Goal: Task Accomplishment & Management: Use online tool/utility

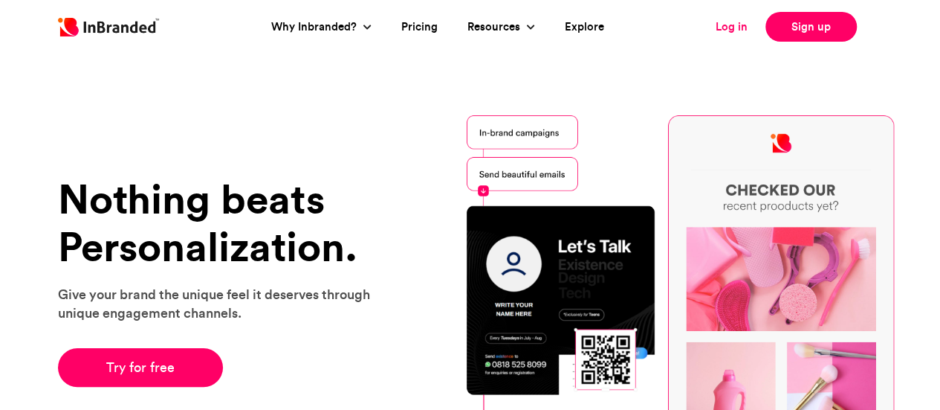
click at [725, 28] on link "Log in" at bounding box center [732, 27] width 32 height 17
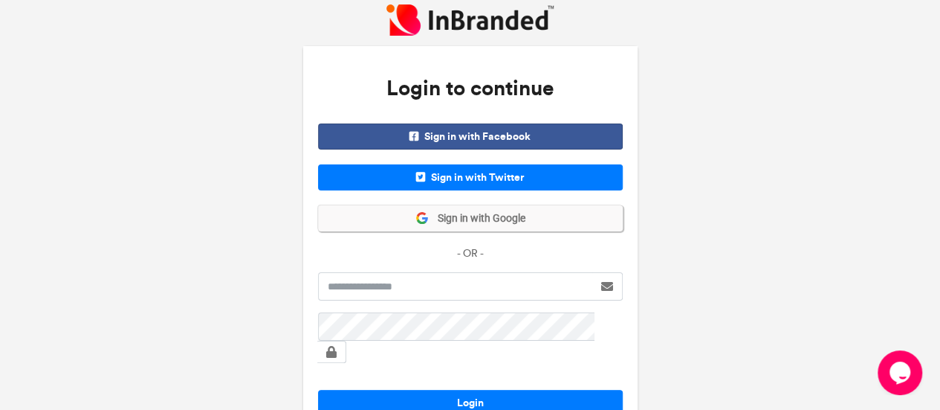
click at [486, 219] on span "Sign in with Google" at bounding box center [477, 218] width 97 height 15
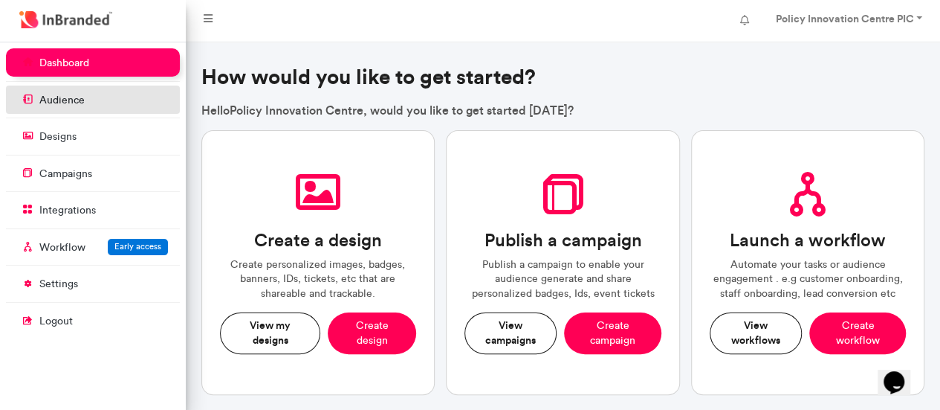
click at [61, 96] on p "audience" at bounding box center [61, 100] width 45 height 15
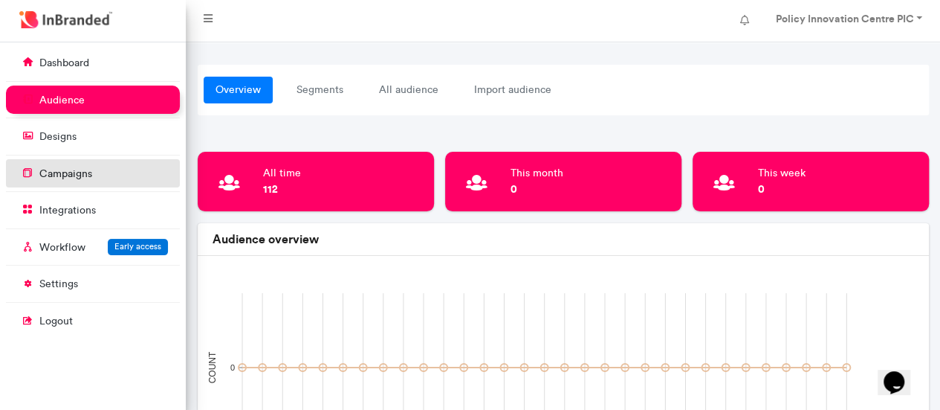
click at [105, 178] on link "campaigns" at bounding box center [93, 173] width 174 height 28
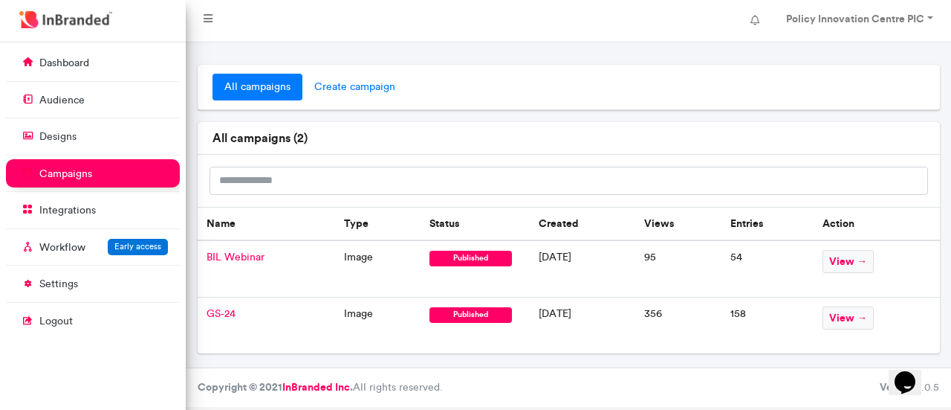
click at [345, 84] on span "create campaign" at bounding box center [355, 87] width 105 height 27
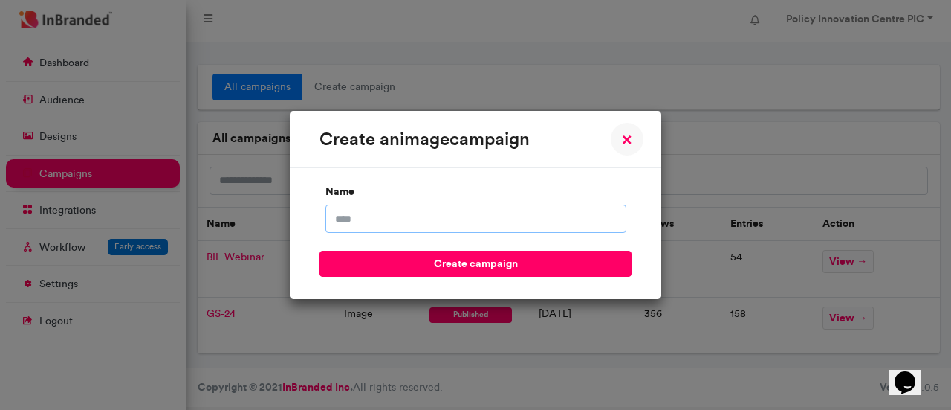
click at [375, 223] on input "name" at bounding box center [476, 218] width 301 height 28
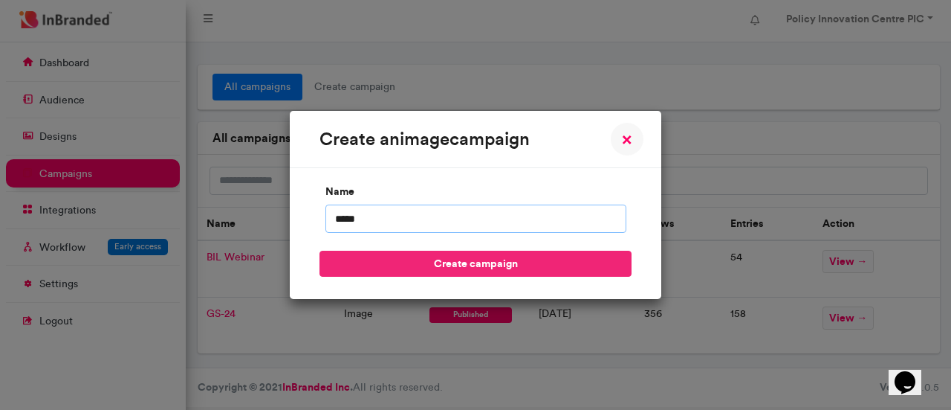
type input "*****"
click at [439, 264] on button "create campaign" at bounding box center [476, 264] width 312 height 26
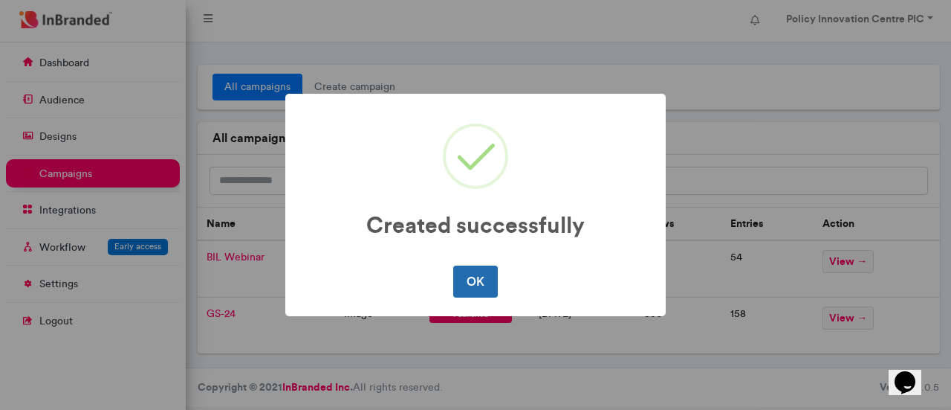
click at [476, 282] on button "OK" at bounding box center [475, 280] width 44 height 31
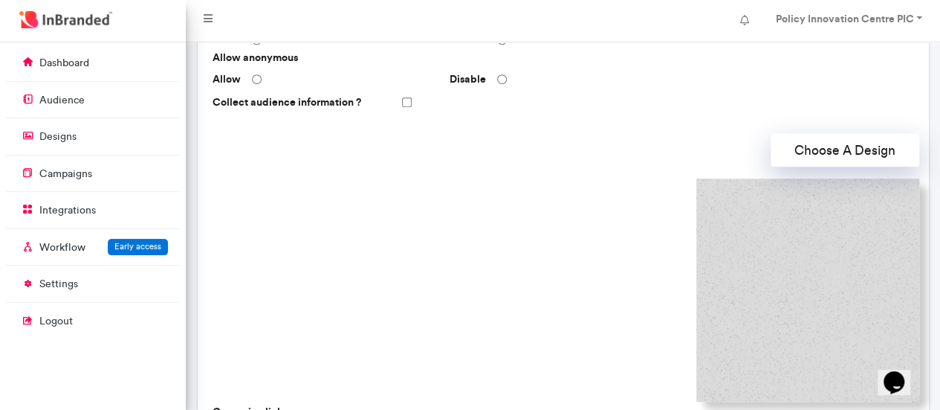
scroll to position [372, 0]
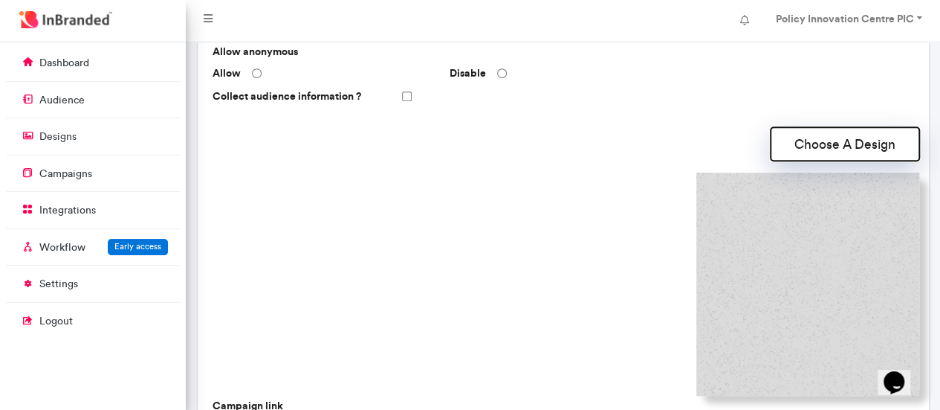
click at [859, 149] on button "Choose A Design" at bounding box center [845, 143] width 149 height 33
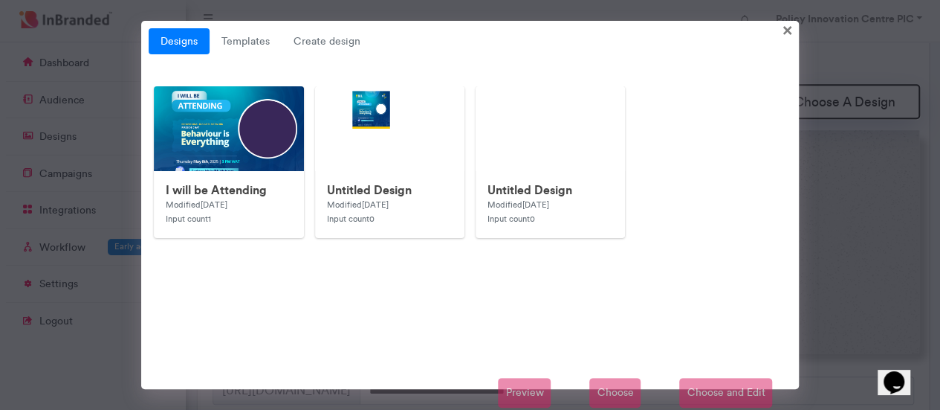
scroll to position [446, 0]
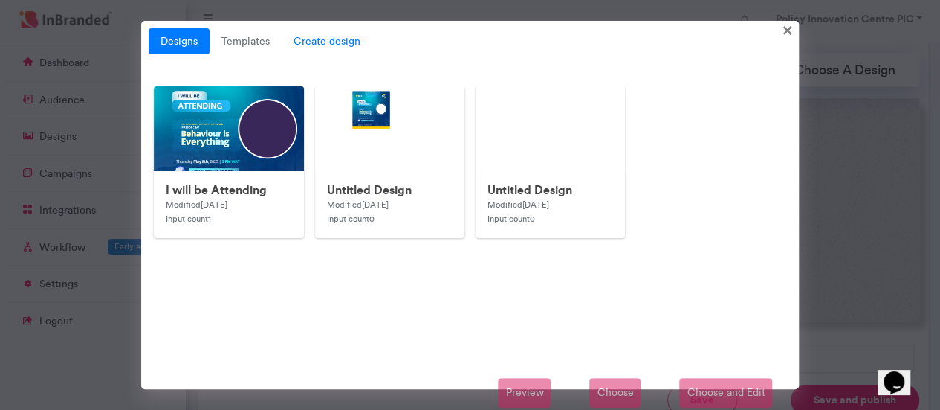
click at [329, 42] on span "Create design" at bounding box center [327, 41] width 91 height 27
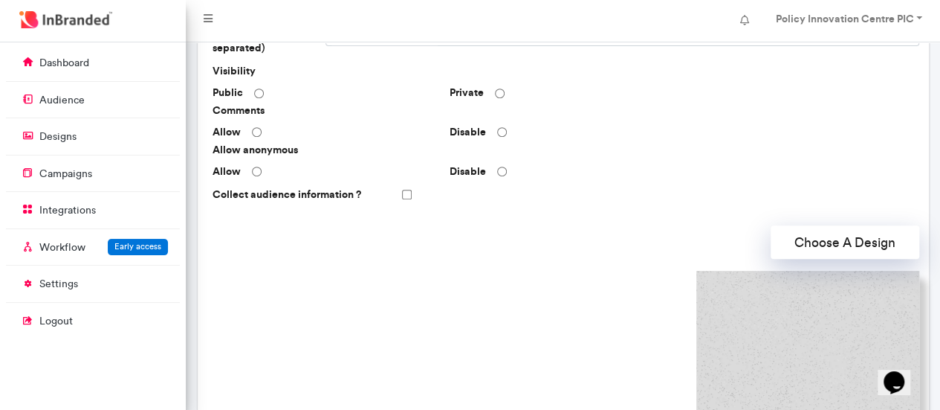
scroll to position [297, 0]
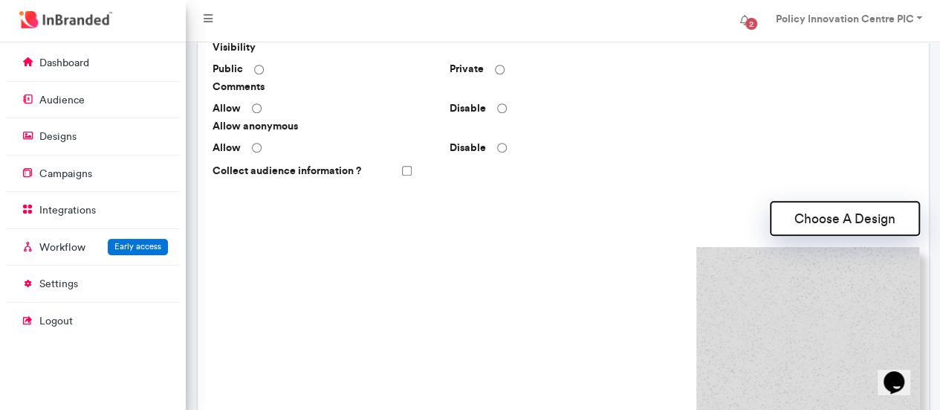
click at [824, 216] on button "Choose A Design" at bounding box center [845, 217] width 149 height 33
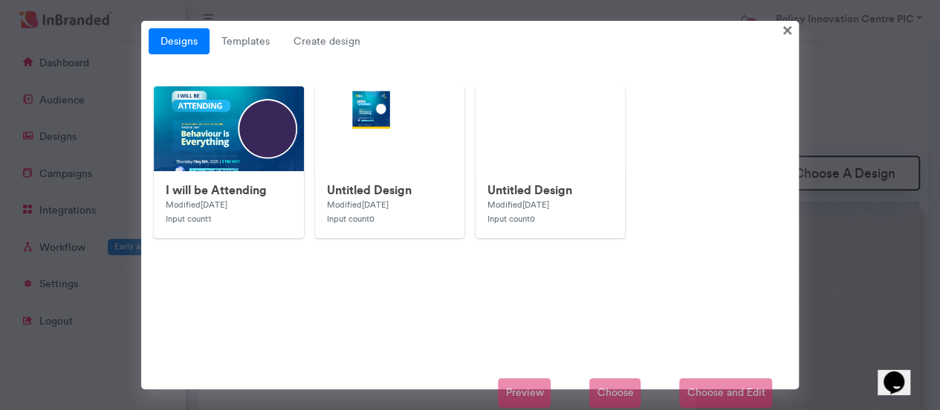
scroll to position [372, 0]
click at [253, 45] on link "Templates" at bounding box center [246, 41] width 72 height 27
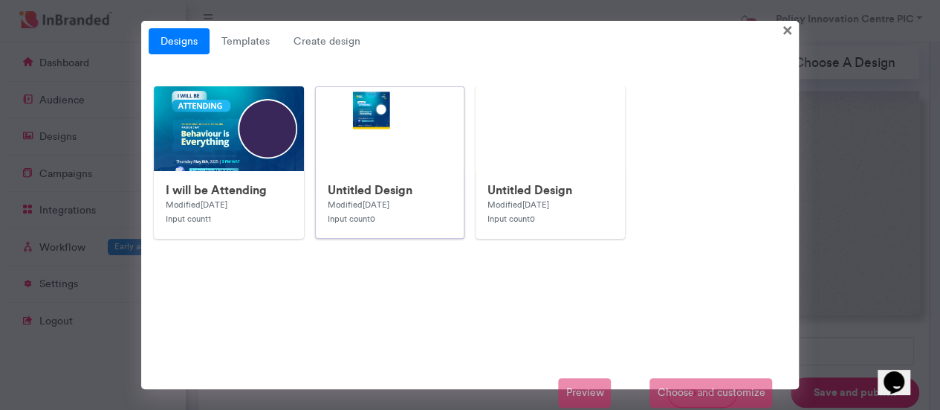
scroll to position [194, 0]
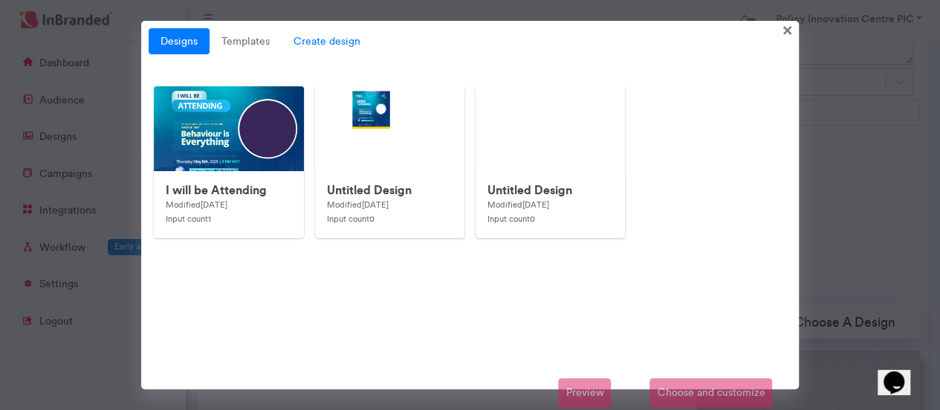
click at [318, 45] on span "Create design" at bounding box center [327, 41] width 91 height 27
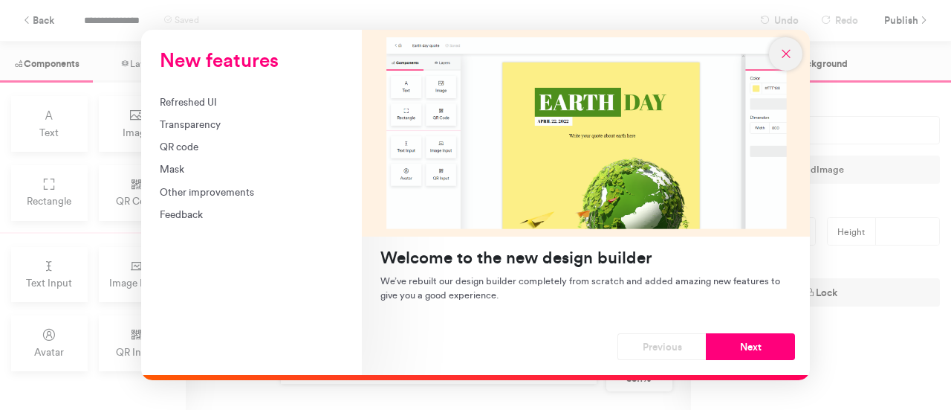
click at [792, 51] on icon "New features" at bounding box center [786, 53] width 13 height 13
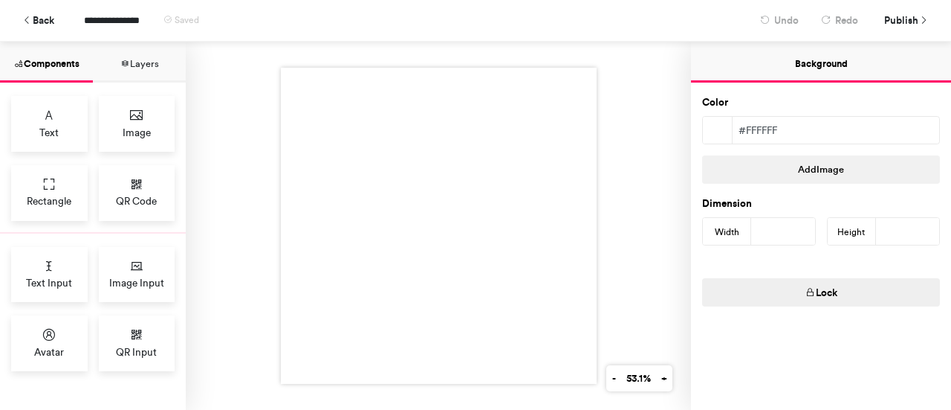
drag, startPoint x: 123, startPoint y: 119, endPoint x: 334, endPoint y: 175, distance: 218.3
click at [334, 175] on div "Components Layers Text Image Rectangle QR Code Text Input Image Input Avatar QR…" at bounding box center [475, 226] width 951 height 368
click at [136, 118] on div "Image" at bounding box center [137, 124] width 77 height 56
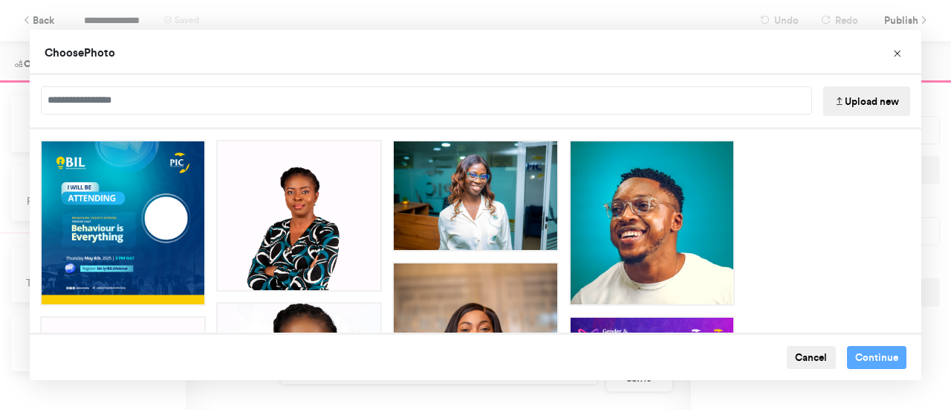
click at [865, 103] on button "Upload new" at bounding box center [867, 101] width 87 height 30
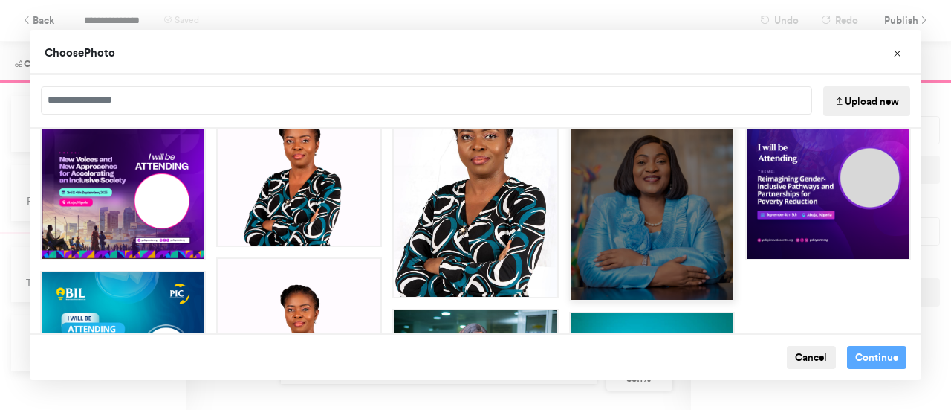
scroll to position [43, 0]
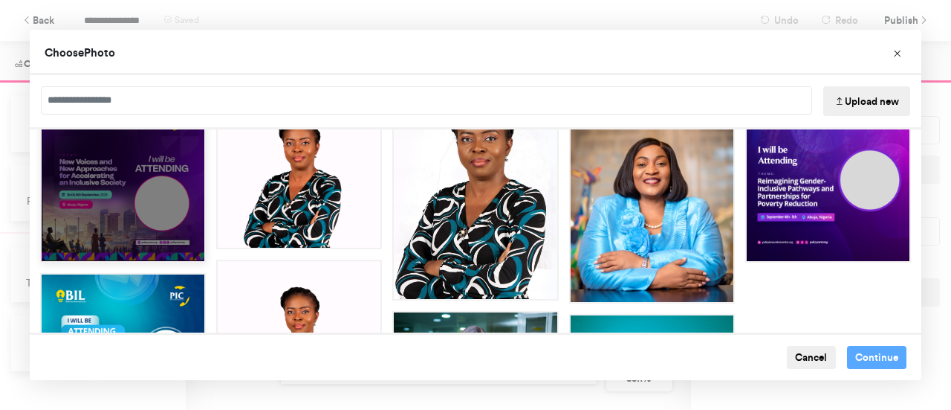
click at [98, 176] on div "Choose Image" at bounding box center [123, 180] width 166 height 166
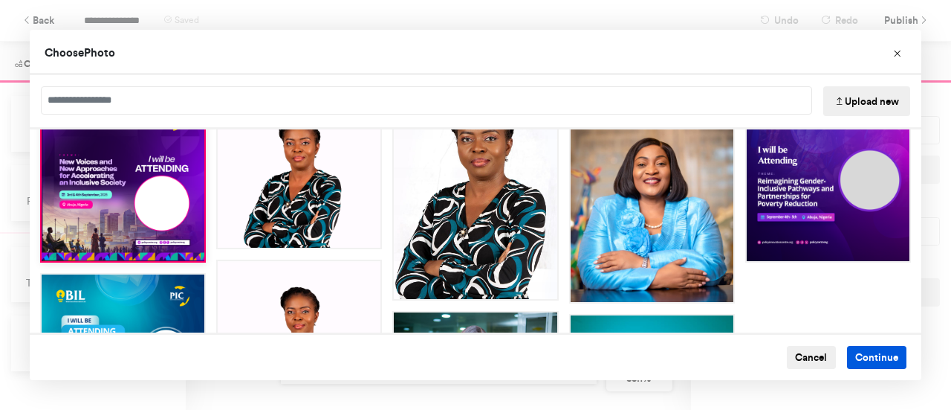
click at [867, 358] on button "Continue" at bounding box center [877, 358] width 60 height 24
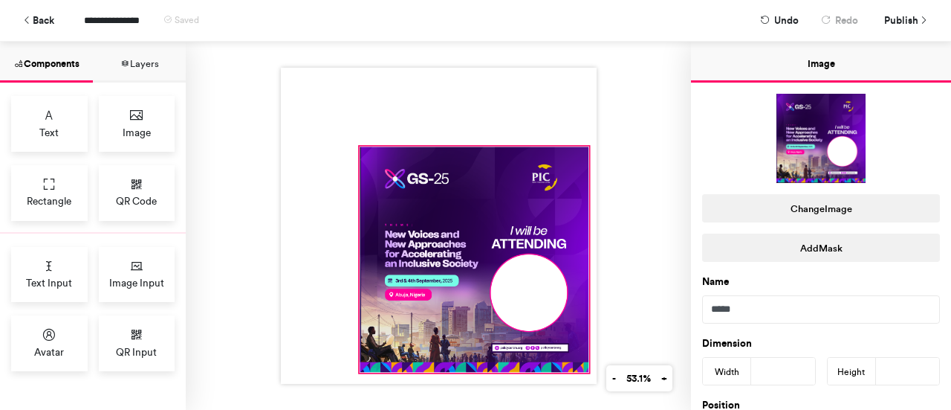
drag, startPoint x: 433, startPoint y: 220, endPoint x: 583, endPoint y: 366, distance: 208.7
click at [583, 366] on div at bounding box center [439, 226] width 316 height 316
type input "***"
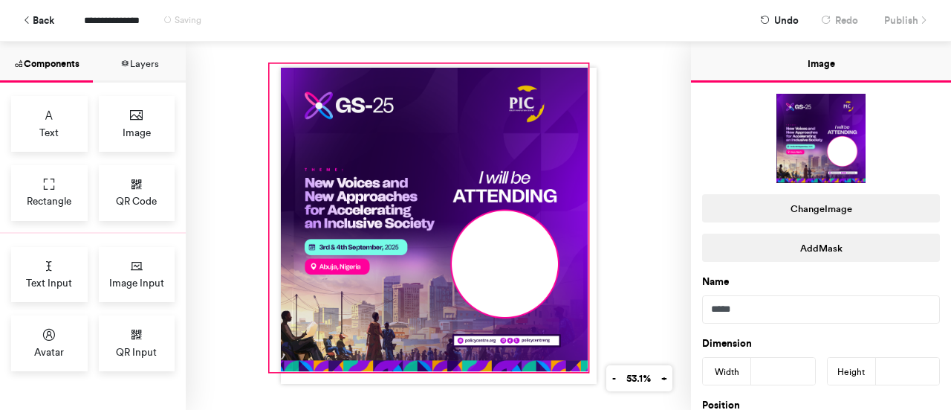
drag, startPoint x: 355, startPoint y: 140, endPoint x: 265, endPoint y: 57, distance: 122.1
click at [265, 57] on div at bounding box center [438, 226] width 505 height 368
type input "***"
type input "**"
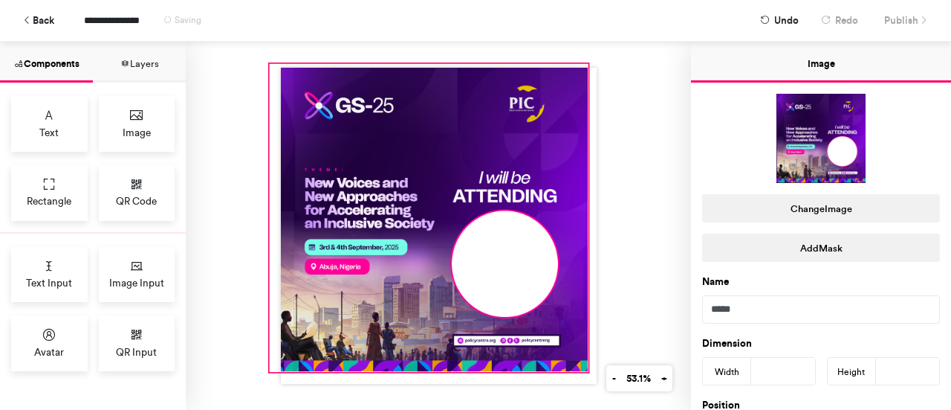
type input "***"
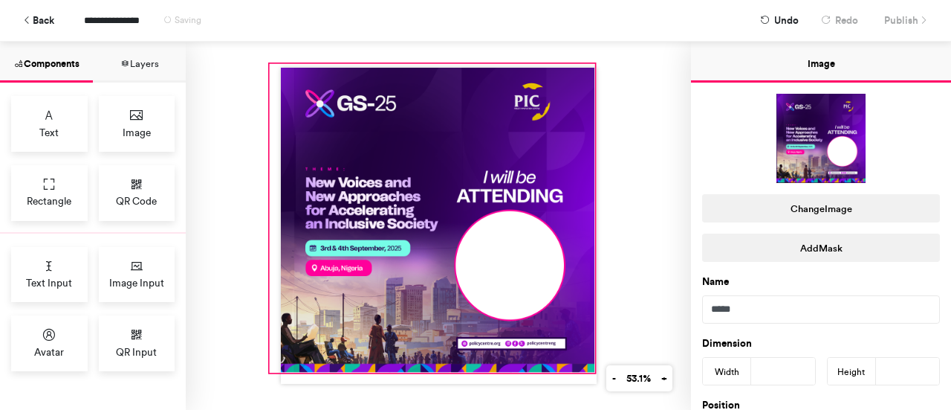
click at [592, 366] on div at bounding box center [438, 226] width 505 height 368
type input "***"
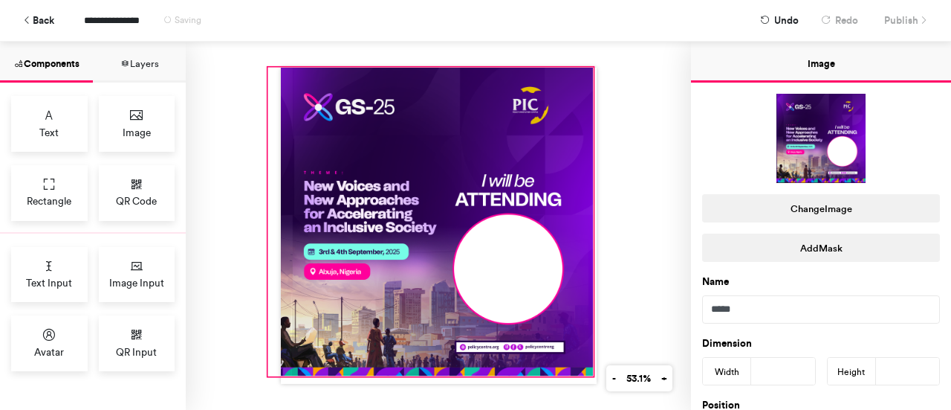
click at [422, 372] on div at bounding box center [439, 226] width 316 height 316
type input "*"
type input "***"
click at [661, 383] on button "+" at bounding box center [664, 378] width 17 height 26
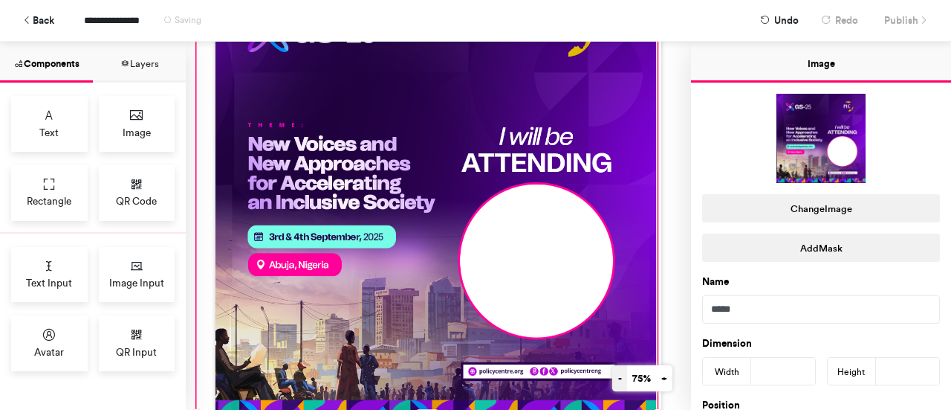
click at [613, 378] on button "-" at bounding box center [620, 378] width 15 height 26
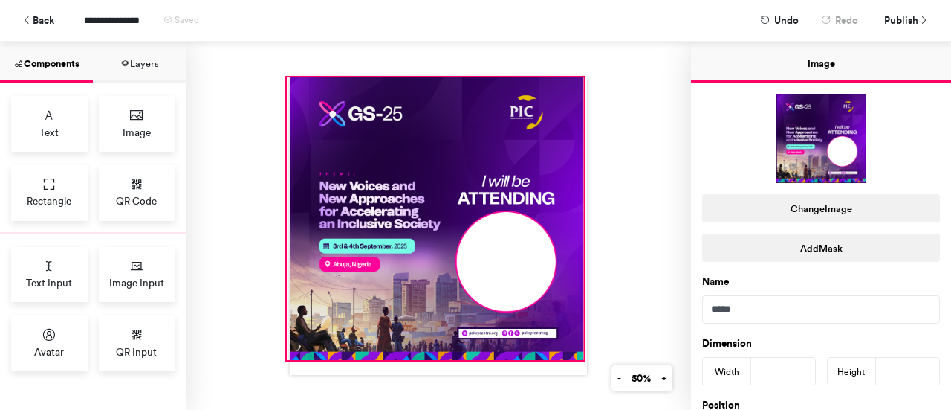
drag, startPoint x: 272, startPoint y: 365, endPoint x: 281, endPoint y: 358, distance: 11.6
click at [281, 358] on div at bounding box center [438, 226] width 505 height 368
type input "***"
type input "**"
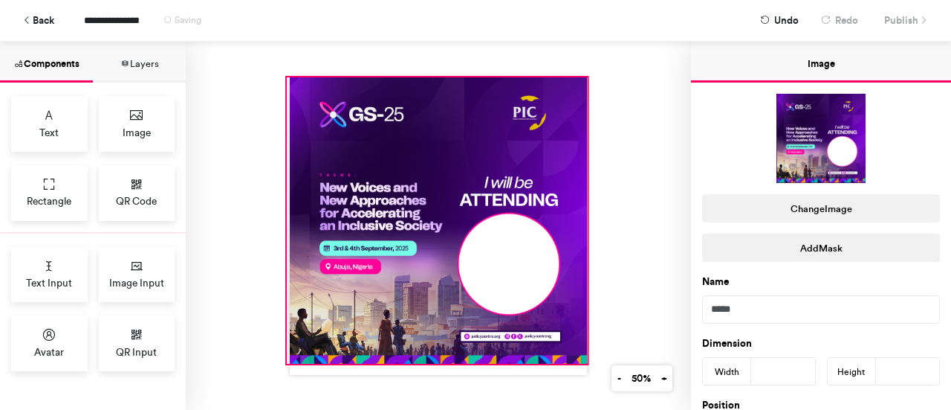
click at [583, 361] on div at bounding box center [438, 226] width 505 height 368
type input "***"
click at [811, 154] on div at bounding box center [821, 138] width 238 height 89
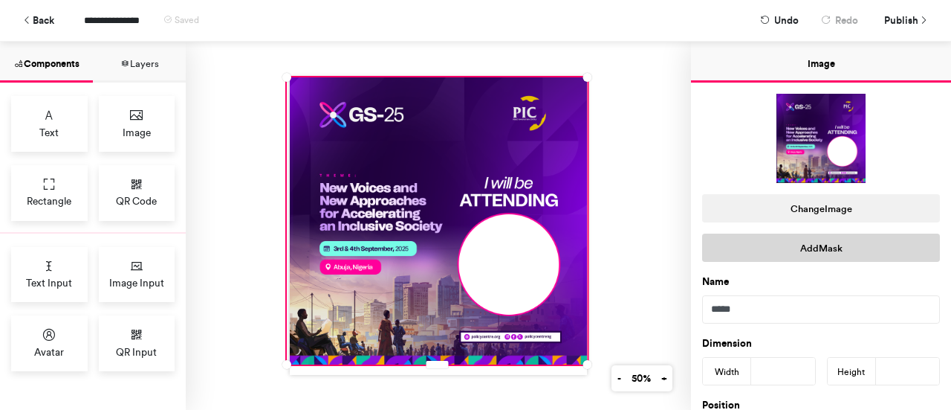
click at [815, 248] on button "Add Mask" at bounding box center [821, 247] width 238 height 28
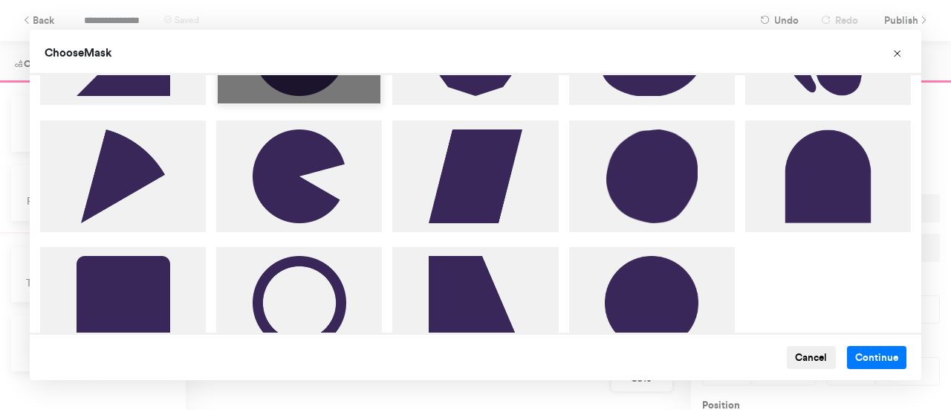
scroll to position [1527, 0]
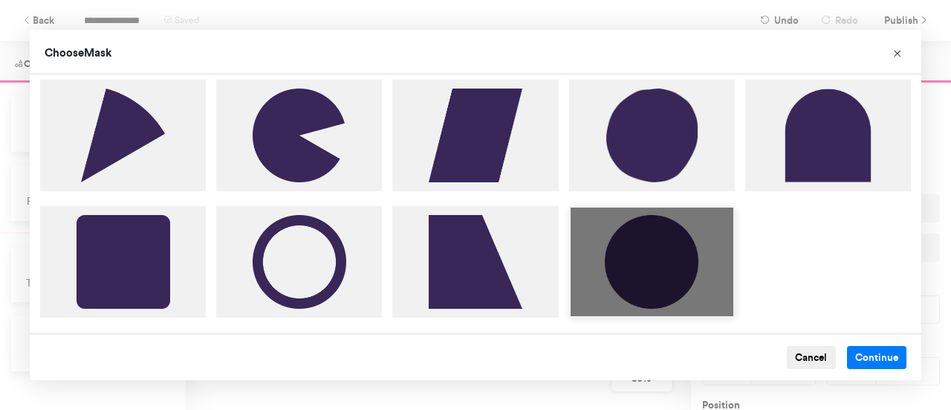
click at [665, 255] on div "Choose Image" at bounding box center [652, 262] width 166 height 112
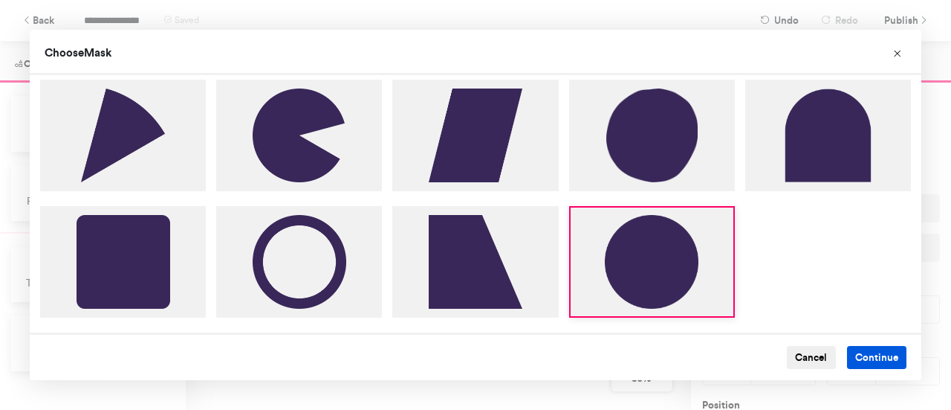
click at [870, 354] on button "Continue" at bounding box center [877, 358] width 60 height 24
type input "***"
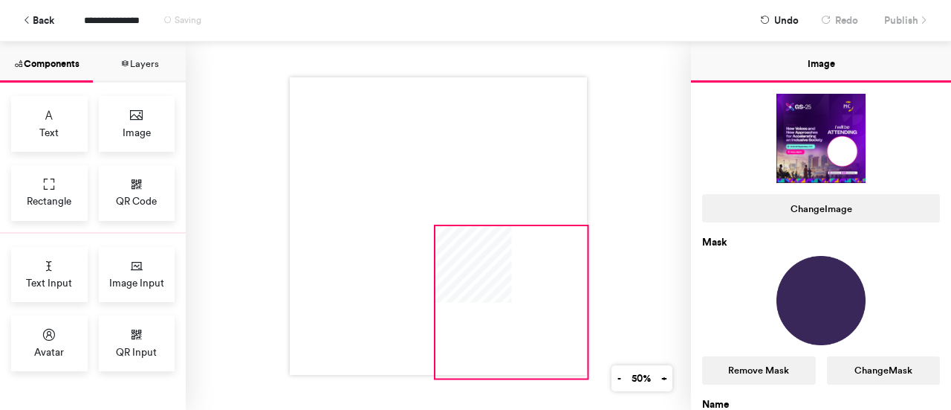
drag, startPoint x: 281, startPoint y: 71, endPoint x: 430, endPoint y: 158, distance: 172.2
click at [430, 158] on div at bounding box center [438, 225] width 297 height 297
type input "***"
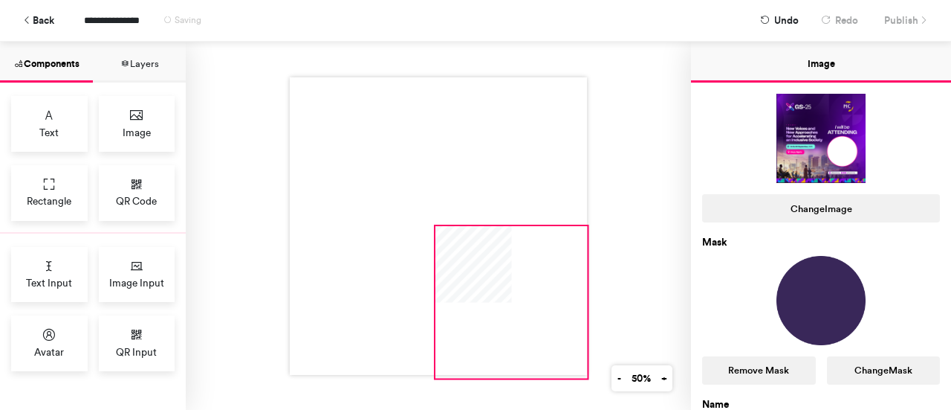
type input "***"
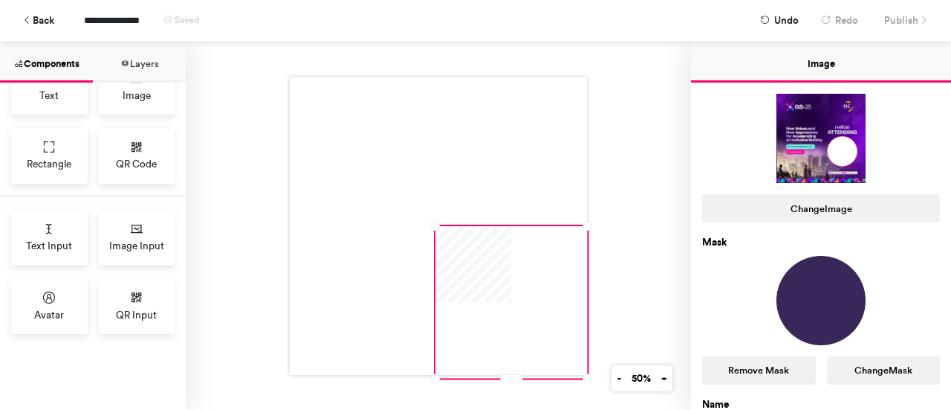
scroll to position [0, 0]
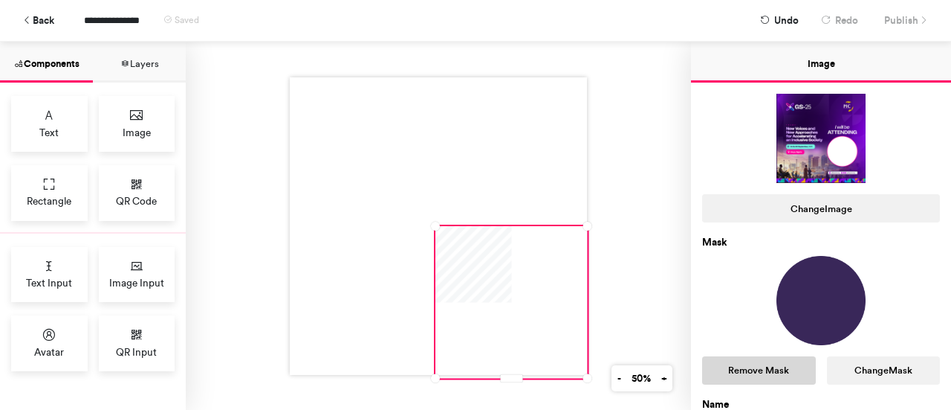
click at [774, 368] on button "Remove Mask" at bounding box center [759, 370] width 114 height 28
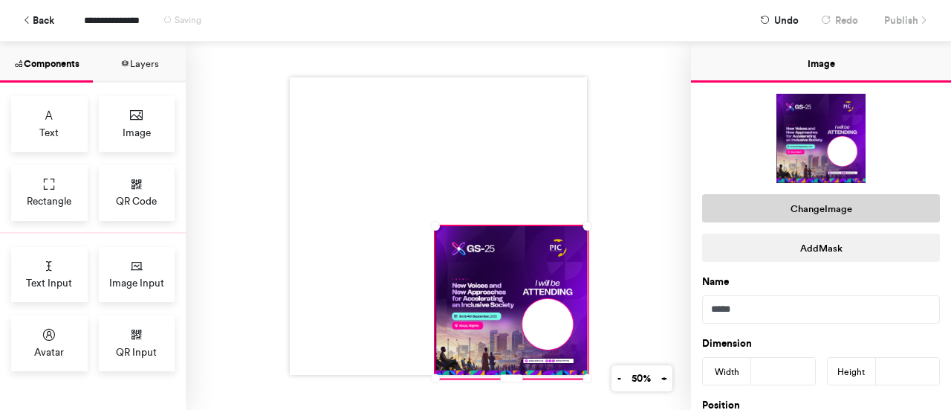
click at [795, 206] on button "Change Image" at bounding box center [821, 208] width 238 height 28
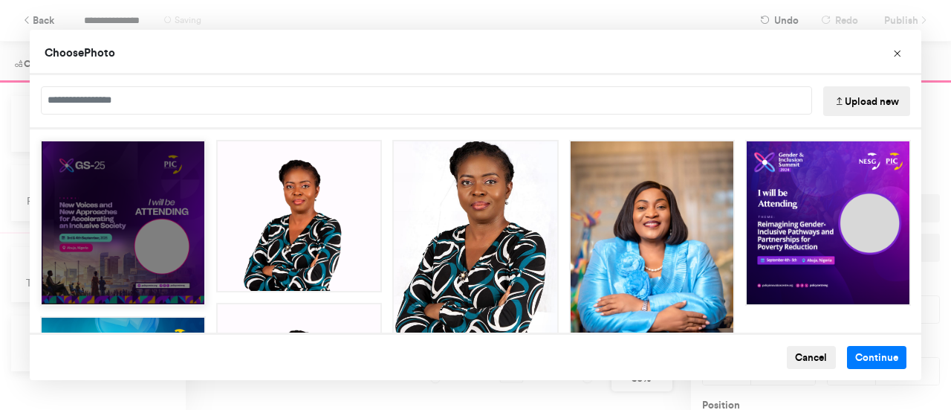
click at [126, 213] on div "Choose Image" at bounding box center [123, 223] width 166 height 166
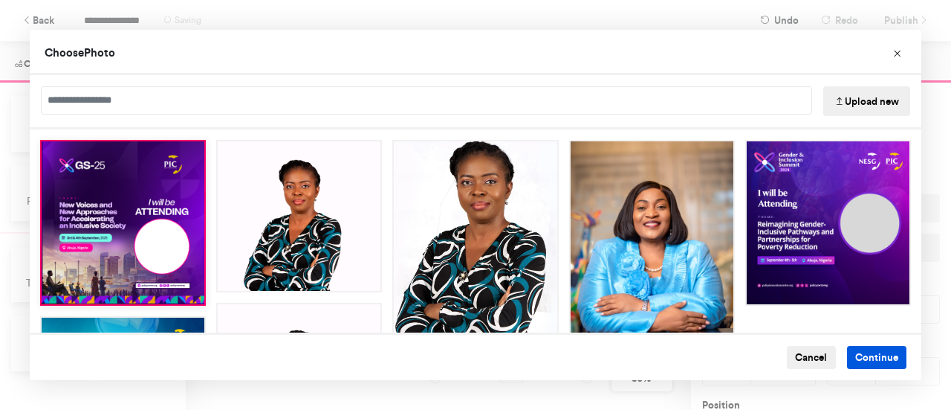
click at [862, 347] on button "Continue" at bounding box center [877, 358] width 60 height 24
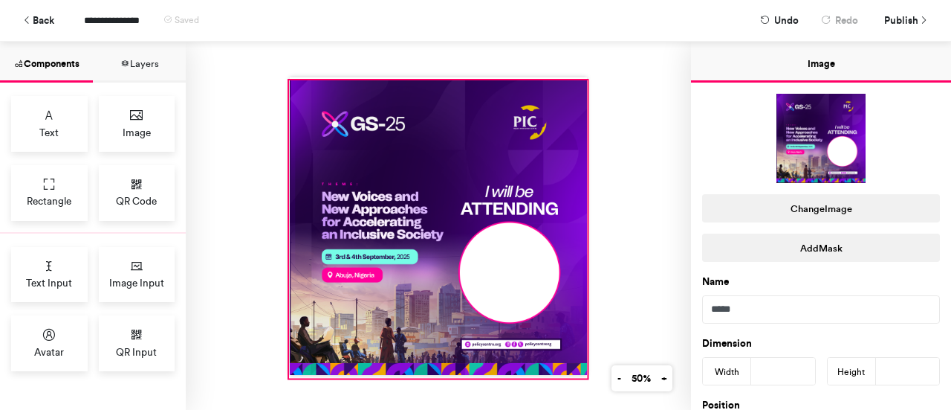
drag, startPoint x: 431, startPoint y: 224, endPoint x: 285, endPoint y: 78, distance: 206.6
click at [290, 78] on div at bounding box center [438, 225] width 297 height 297
type input "***"
type input "*"
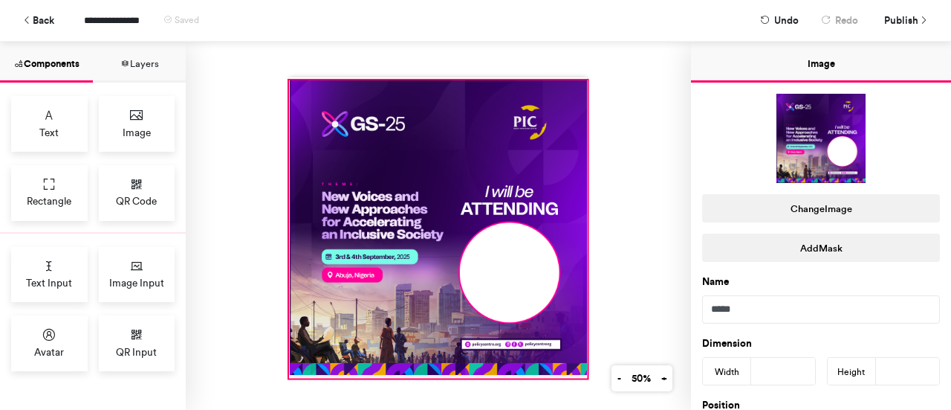
type input "**"
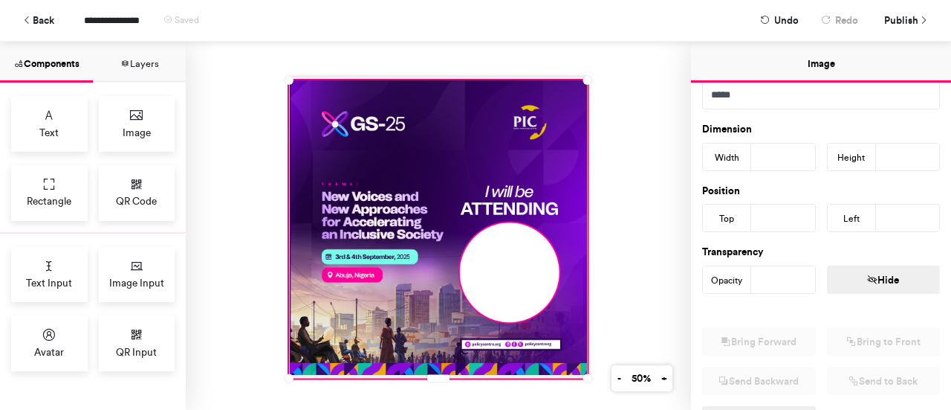
scroll to position [140, 0]
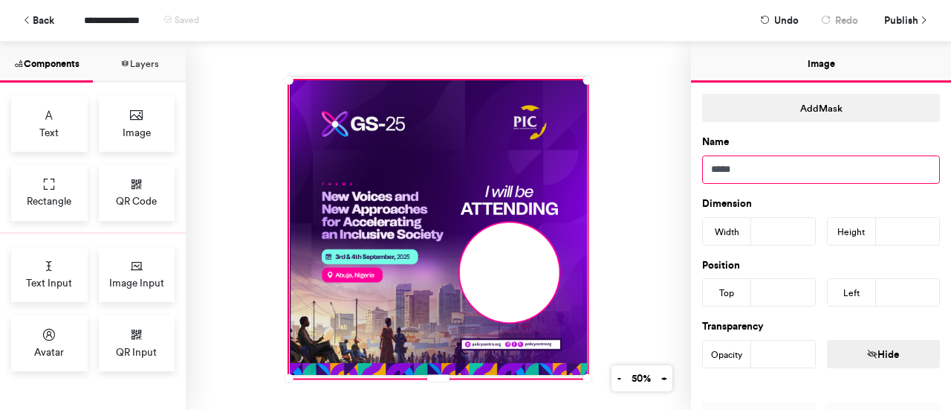
click at [766, 172] on input "*****" at bounding box center [821, 169] width 238 height 28
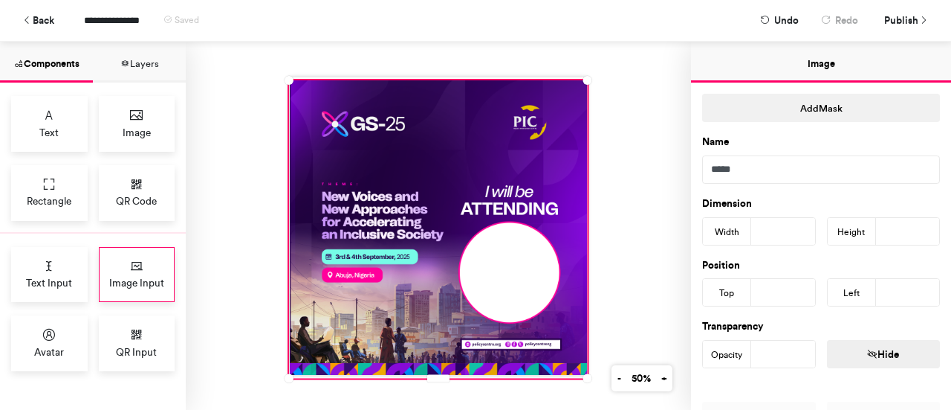
click at [130, 278] on span "Image Input" at bounding box center [136, 282] width 55 height 15
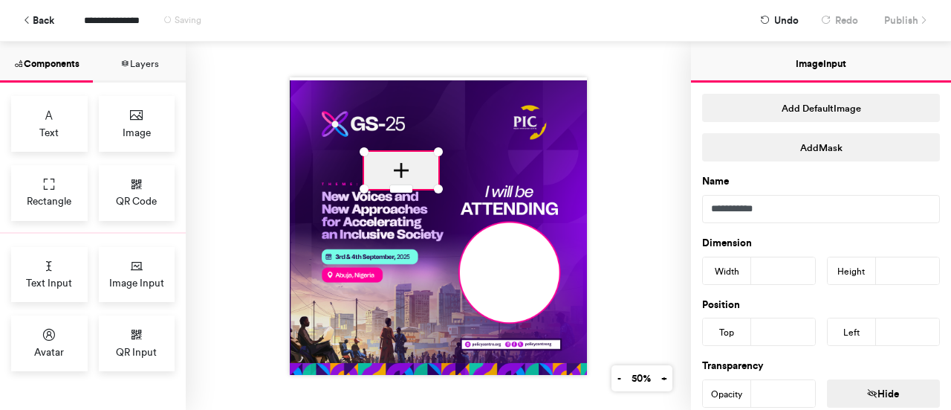
click at [398, 165] on div at bounding box center [401, 170] width 74 height 37
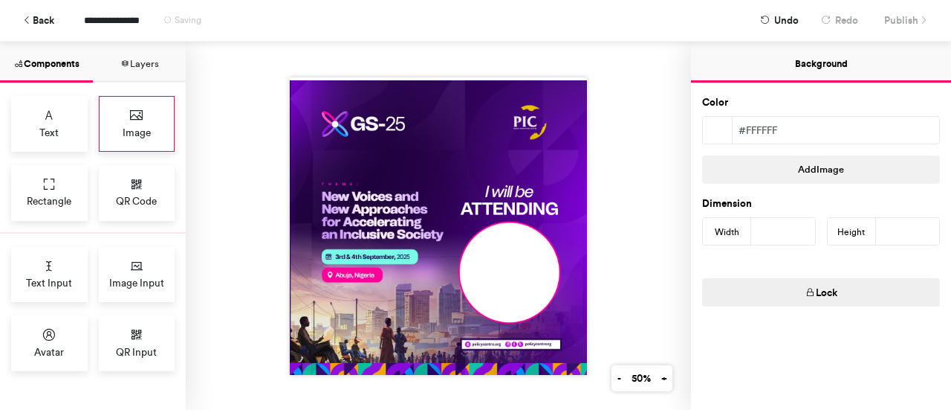
click at [125, 123] on div "Image" at bounding box center [137, 124] width 77 height 56
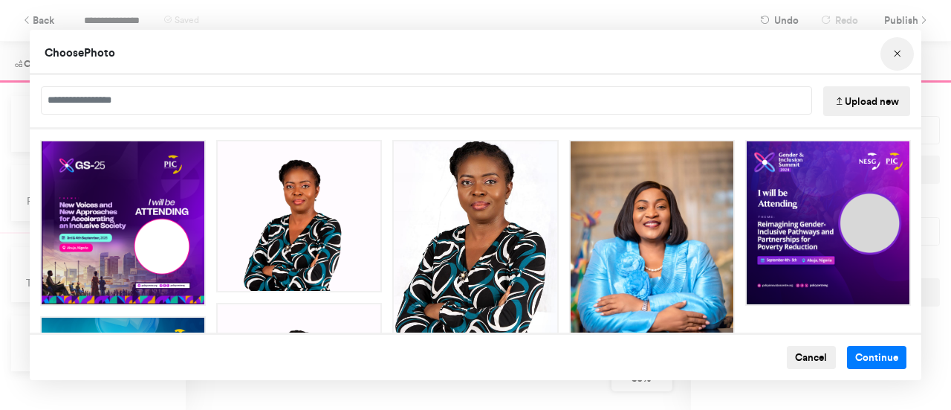
click at [901, 57] on icon "Choose Image" at bounding box center [898, 54] width 10 height 10
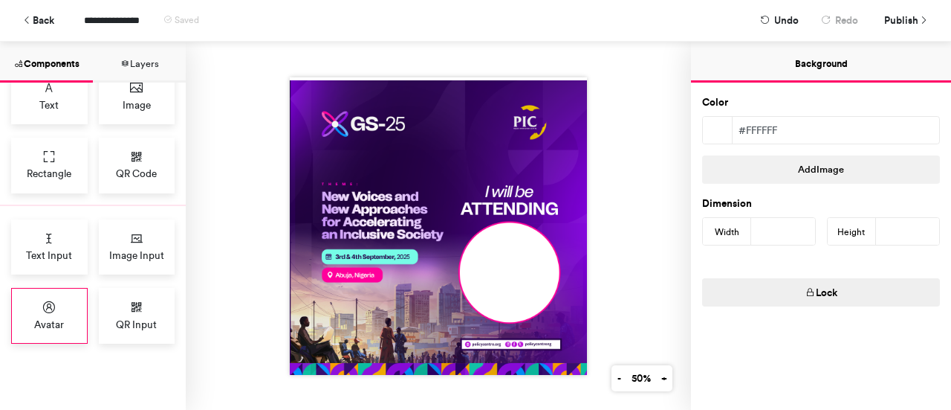
scroll to position [37, 0]
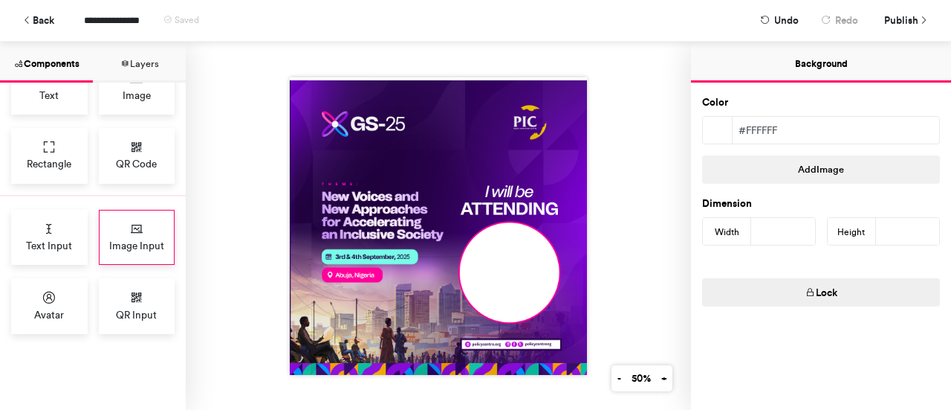
click at [125, 238] on span "Image Input" at bounding box center [136, 245] width 55 height 15
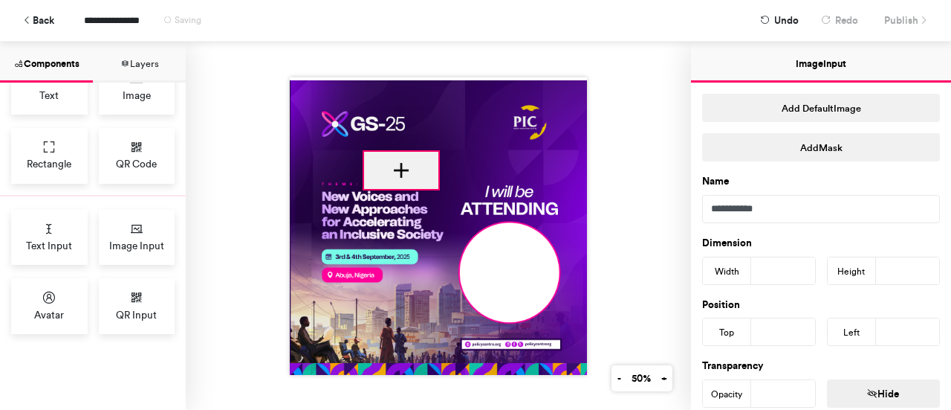
click at [393, 162] on div at bounding box center [401, 170] width 74 height 37
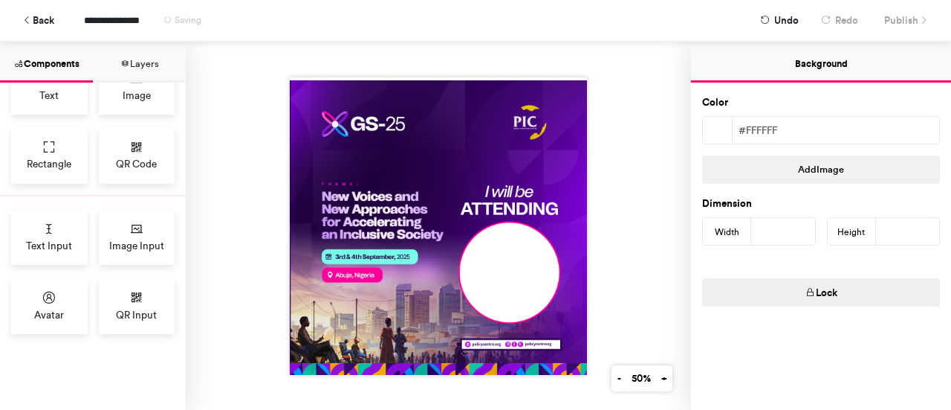
scroll to position [0, 0]
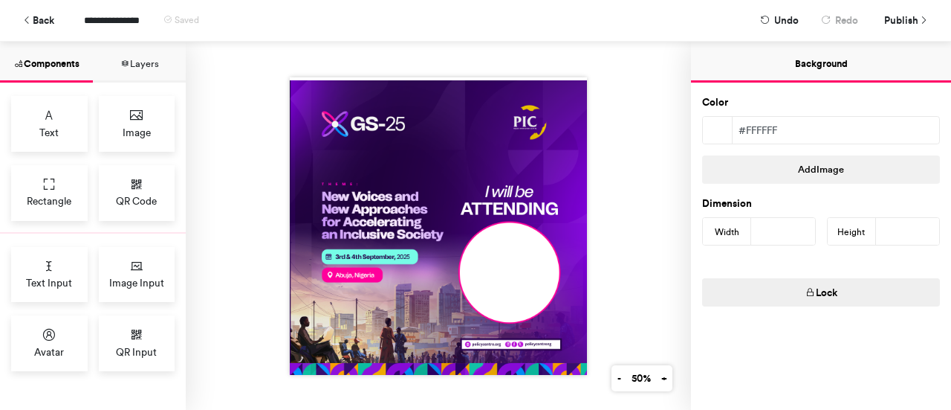
click at [137, 64] on button "Layers" at bounding box center [139, 62] width 93 height 41
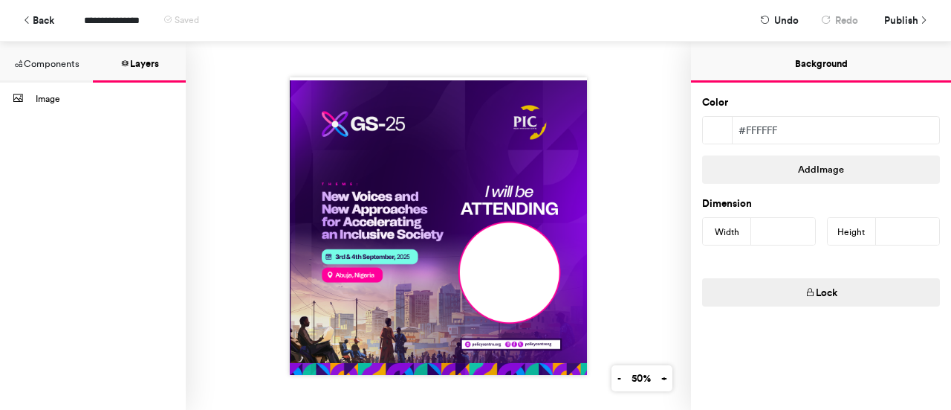
click at [75, 62] on button "Components" at bounding box center [46, 62] width 93 height 41
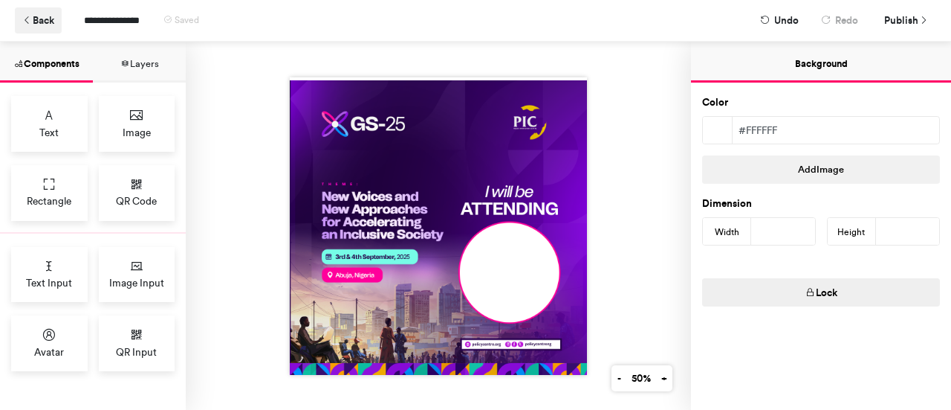
click at [37, 28] on button "Back" at bounding box center [38, 20] width 47 height 26
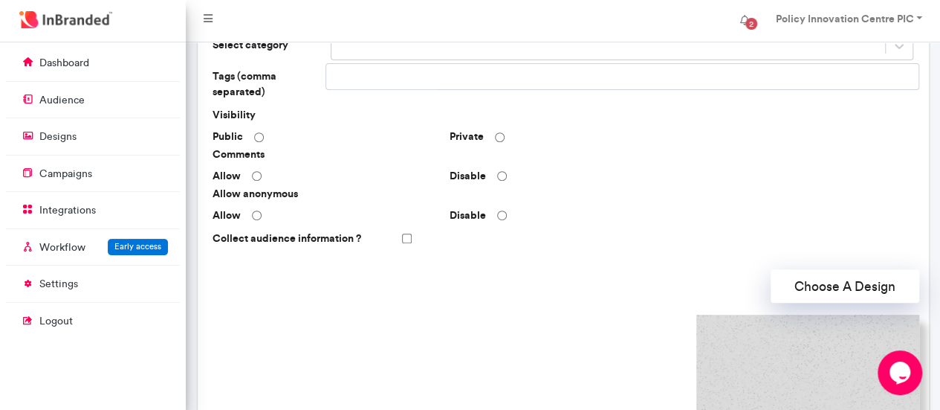
scroll to position [297, 0]
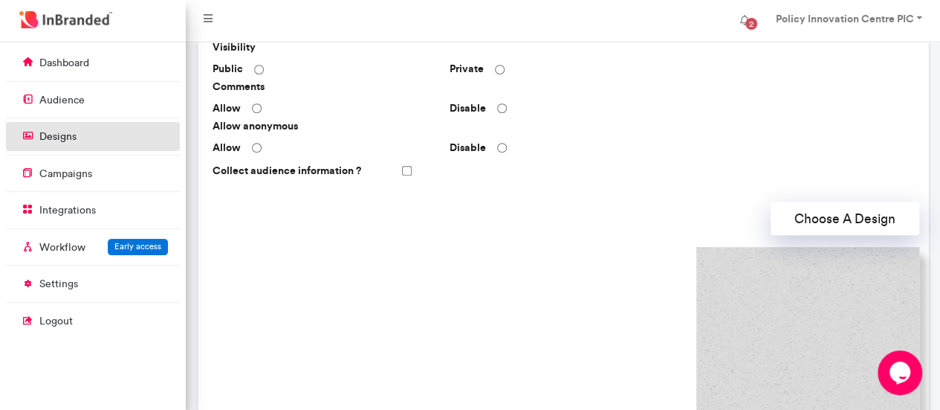
click at [67, 142] on p "designs" at bounding box center [57, 136] width 37 height 15
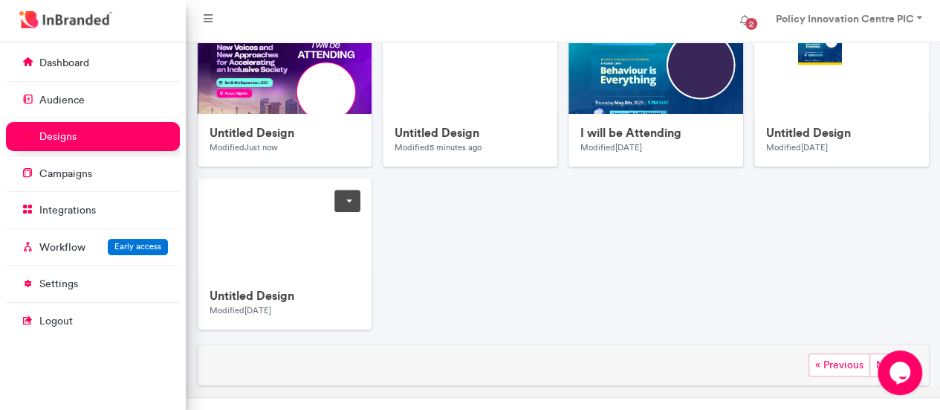
scroll to position [223, 0]
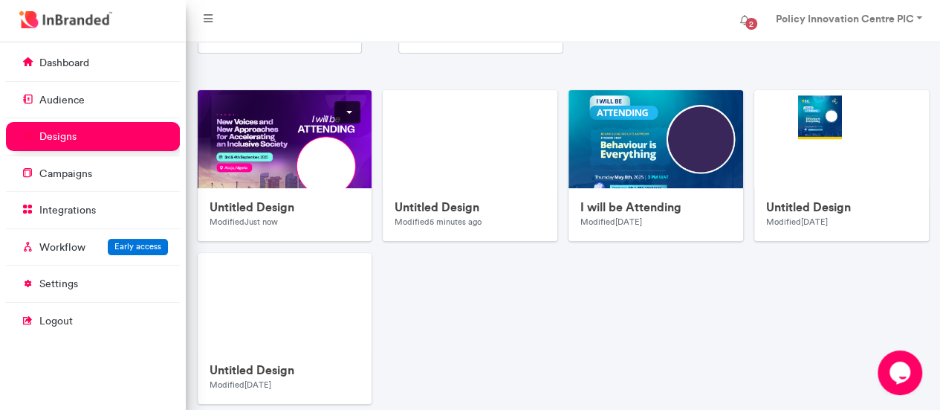
click at [301, 163] on img at bounding box center [495, 387] width 595 height 595
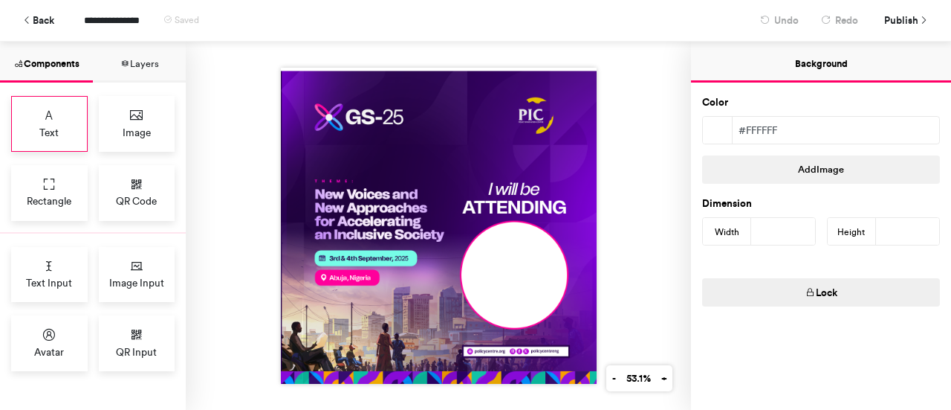
click at [44, 123] on div "Text" at bounding box center [49, 124] width 77 height 56
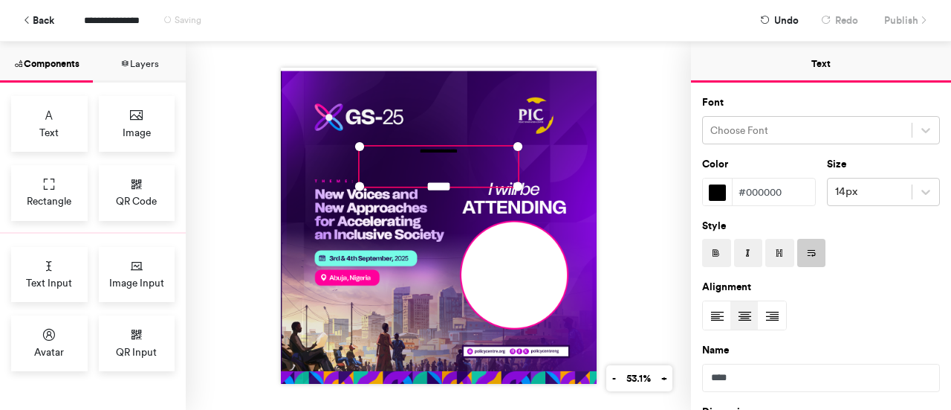
click at [224, 72] on div "**********" at bounding box center [438, 226] width 505 height 368
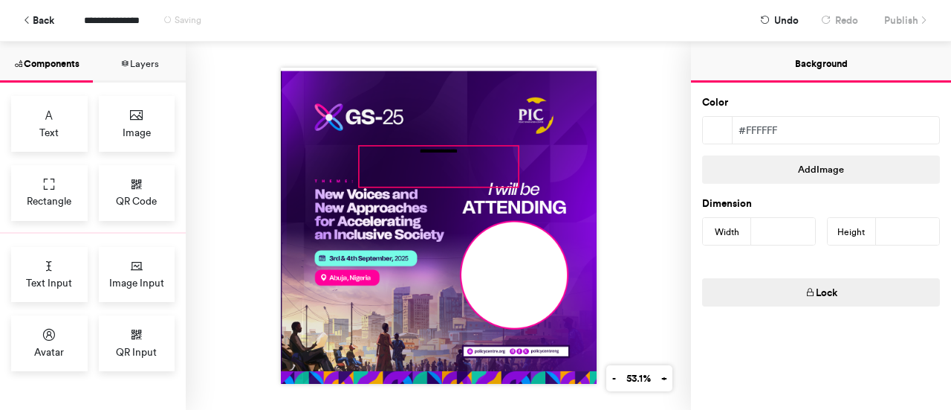
click at [424, 148] on div "**********" at bounding box center [439, 165] width 158 height 39
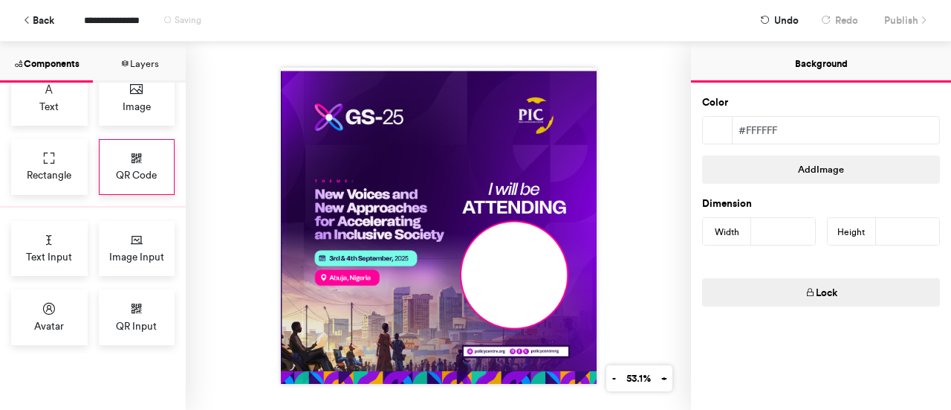
scroll to position [37, 0]
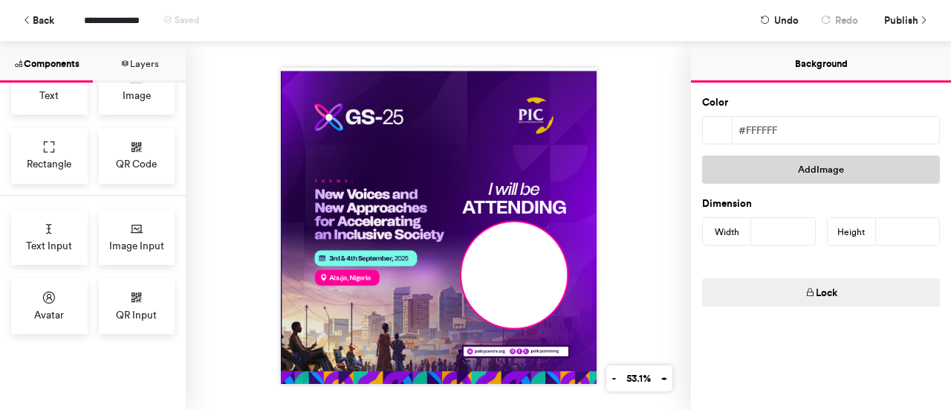
click at [827, 172] on button "Add Image" at bounding box center [821, 169] width 238 height 28
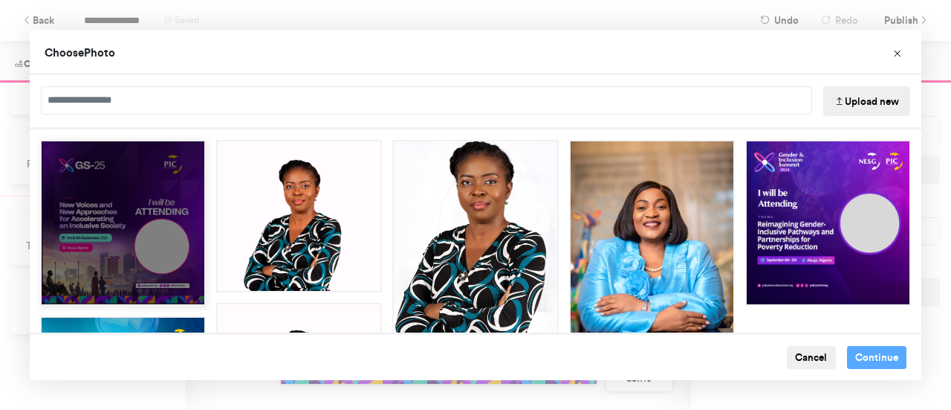
click at [158, 188] on div "Choose Image" at bounding box center [123, 223] width 166 height 166
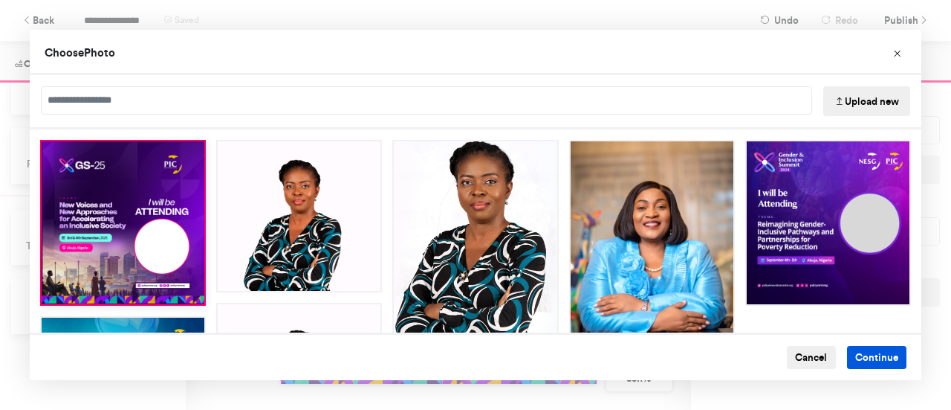
click at [870, 355] on button "Continue" at bounding box center [877, 358] width 60 height 24
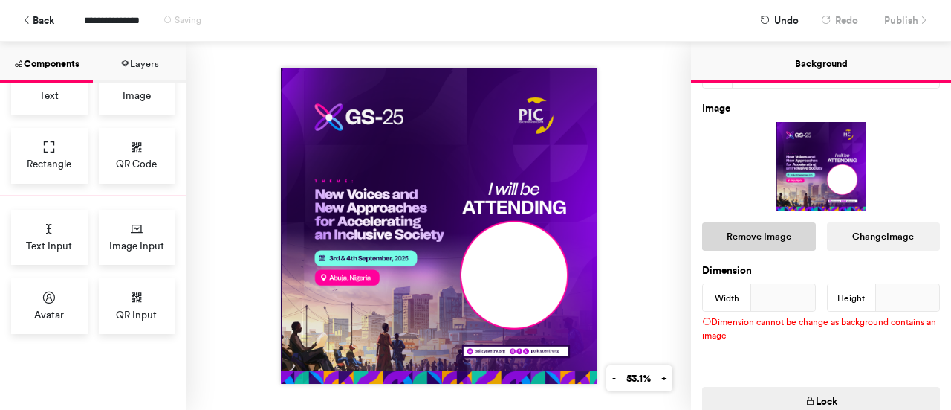
scroll to position [74, 0]
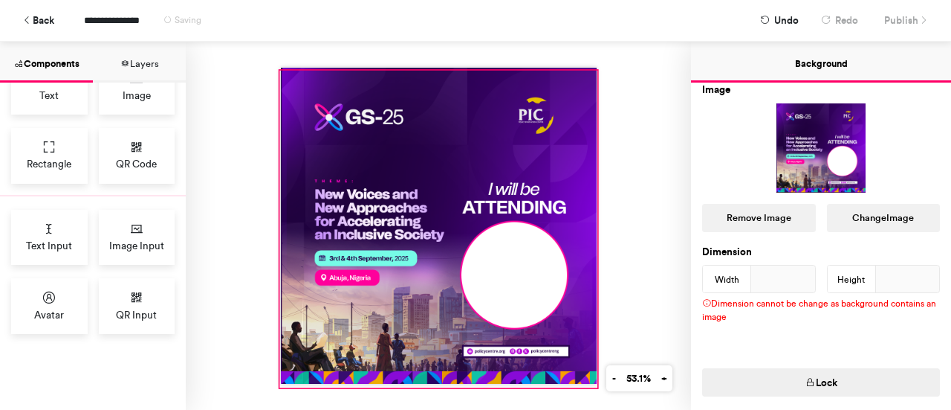
click at [415, 176] on div at bounding box center [437, 229] width 317 height 317
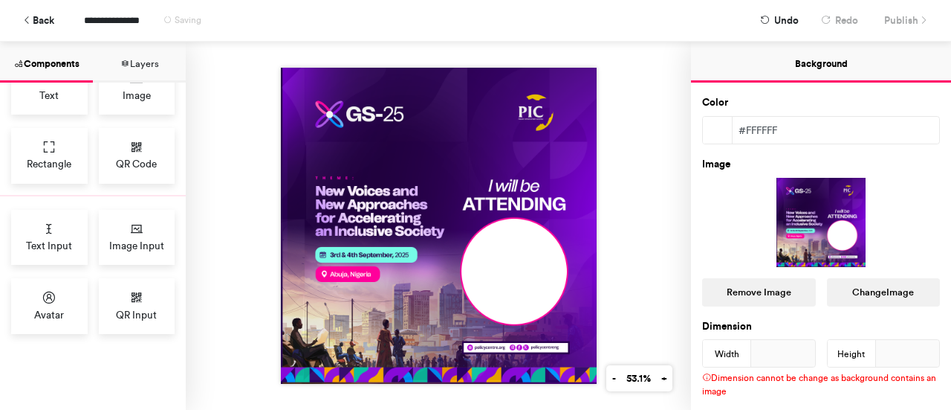
click at [415, 176] on img at bounding box center [439, 226] width 316 height 316
click at [622, 221] on div at bounding box center [438, 226] width 505 height 368
click at [473, 227] on img at bounding box center [439, 226] width 316 height 316
drag, startPoint x: 476, startPoint y: 213, endPoint x: 511, endPoint y: 184, distance: 46.4
click at [511, 184] on img at bounding box center [439, 226] width 316 height 316
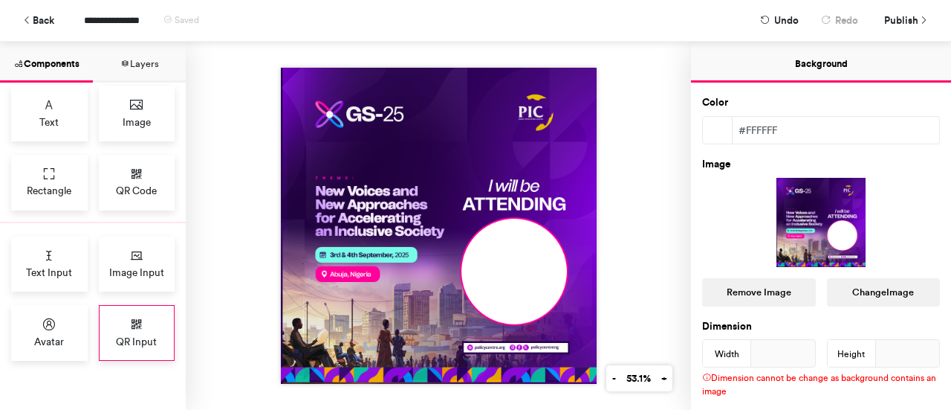
scroll to position [0, 0]
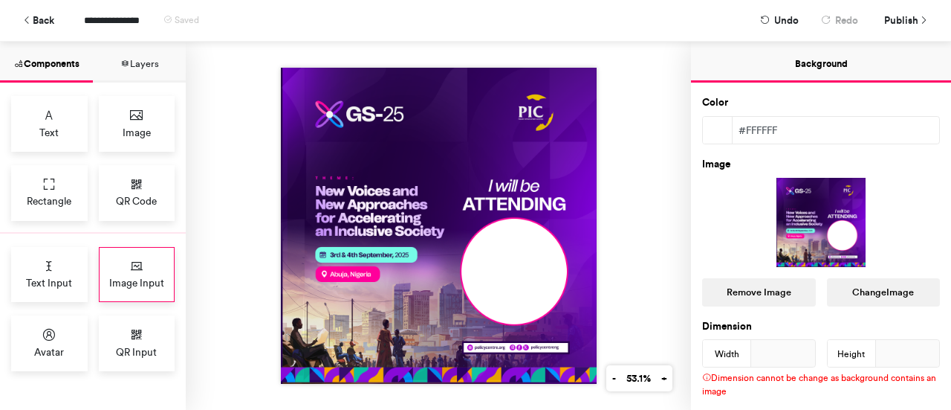
click at [115, 265] on div "Image Input" at bounding box center [137, 275] width 77 height 56
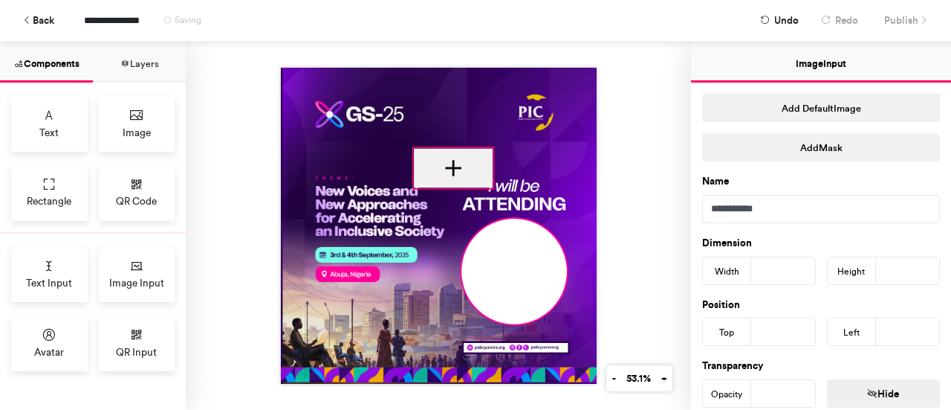
drag, startPoint x: 396, startPoint y: 166, endPoint x: 459, endPoint y: 158, distance: 63.6
click at [459, 158] on div at bounding box center [453, 167] width 79 height 39
type input "***"
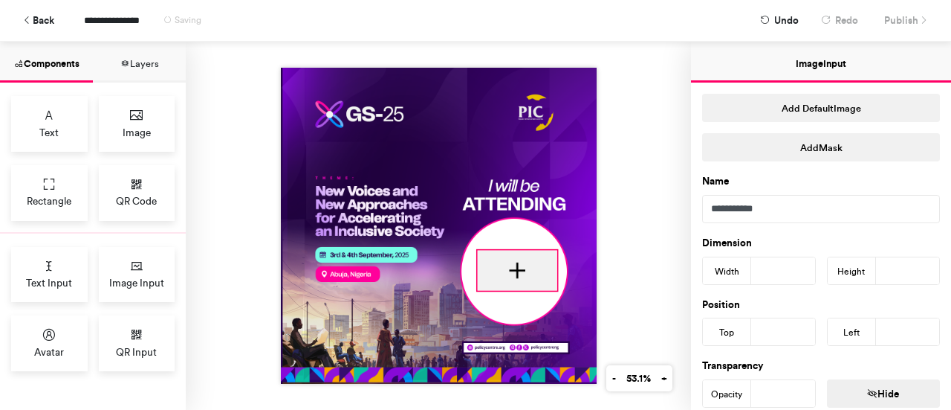
drag, startPoint x: 453, startPoint y: 173, endPoint x: 508, endPoint y: 285, distance: 124.3
click at [508, 285] on div at bounding box center [439, 226] width 316 height 316
type input "***"
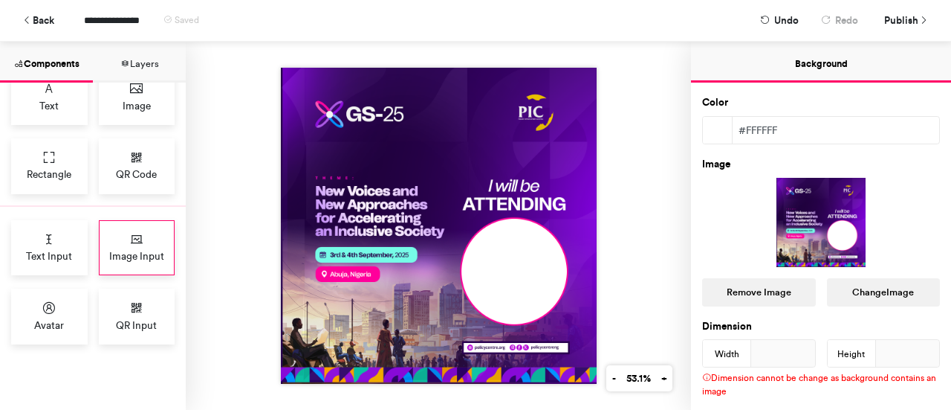
scroll to position [37, 0]
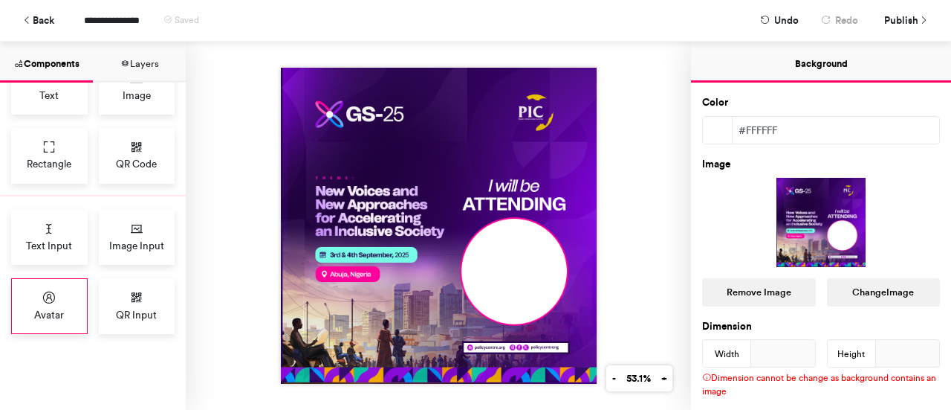
click at [57, 299] on div "Avatar" at bounding box center [49, 306] width 77 height 56
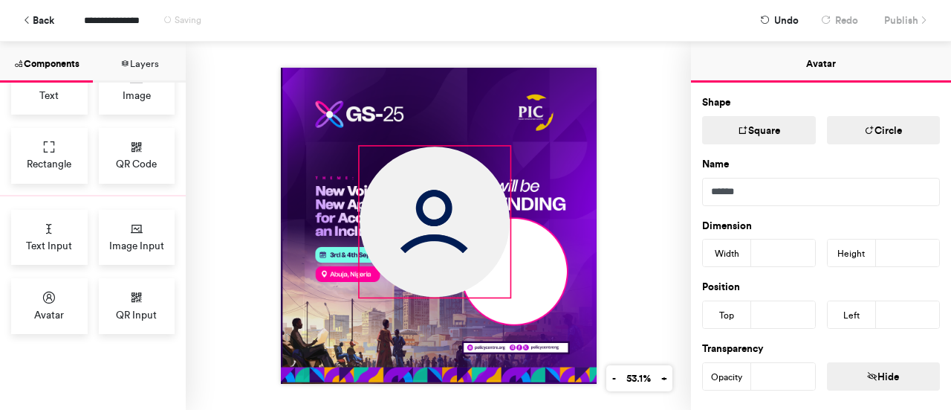
drag, startPoint x: 398, startPoint y: 181, endPoint x: 508, endPoint y: 280, distance: 149.0
click at [508, 280] on div at bounding box center [439, 226] width 316 height 316
type input "***"
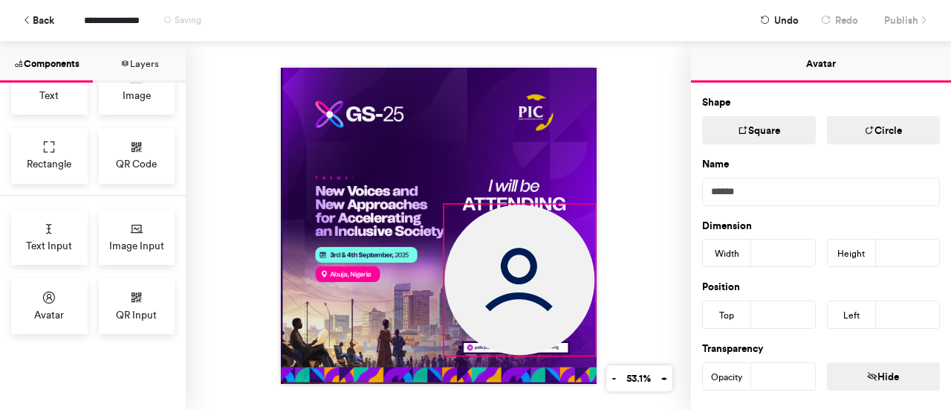
drag, startPoint x: 427, startPoint y: 191, endPoint x: 511, endPoint y: 249, distance: 102.7
click at [511, 249] on img at bounding box center [520, 279] width 150 height 150
type input "***"
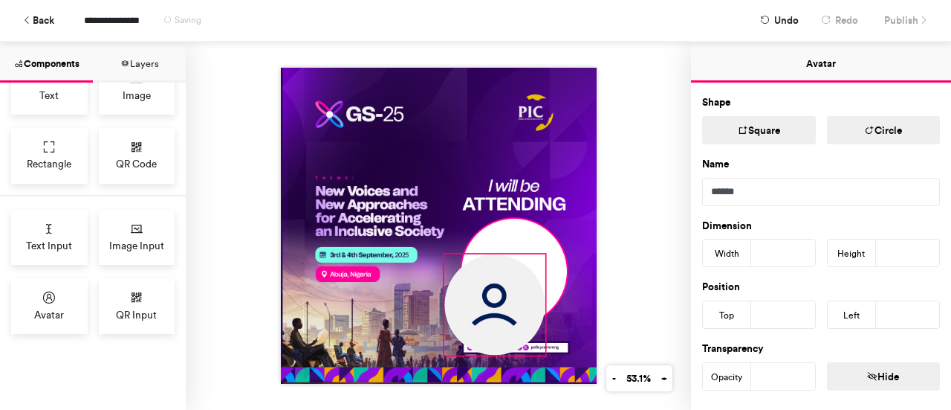
drag, startPoint x: 589, startPoint y: 198, endPoint x: 540, endPoint y: 234, distance: 61.7
click at [540, 234] on div at bounding box center [439, 226] width 316 height 316
type input "***"
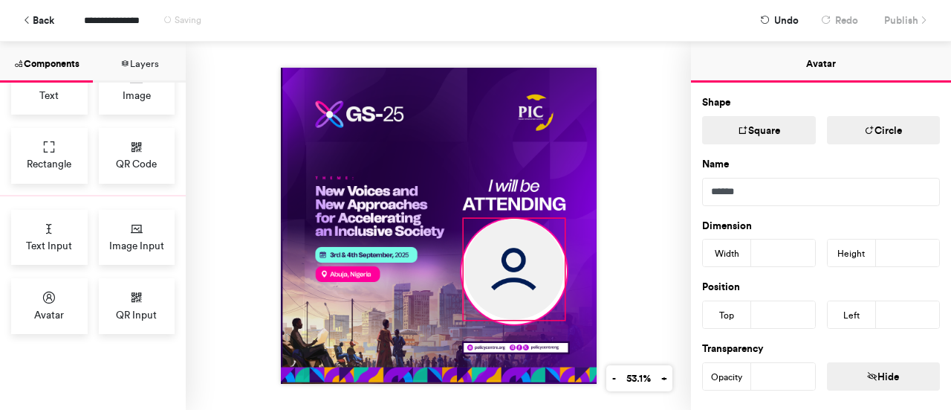
drag, startPoint x: 510, startPoint y: 282, endPoint x: 529, endPoint y: 247, distance: 40.6
click at [529, 247] on img at bounding box center [514, 269] width 100 height 100
type input "***"
click at [620, 227] on div at bounding box center [438, 226] width 505 height 368
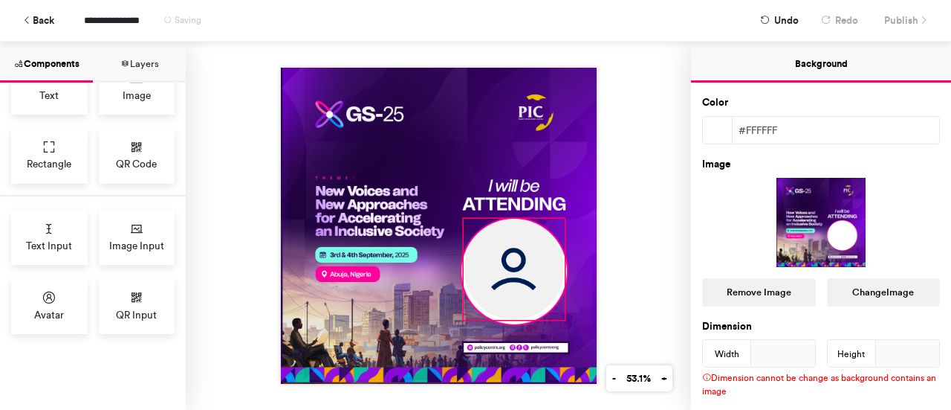
click at [524, 273] on img at bounding box center [514, 269] width 100 height 100
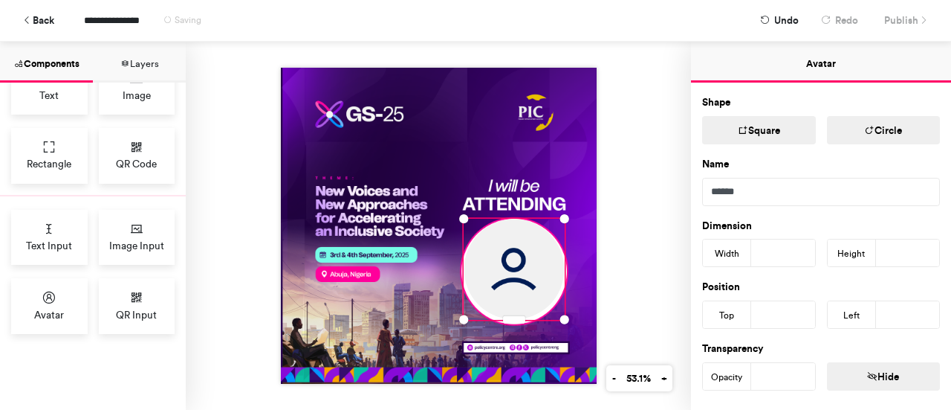
type input "***"
click at [636, 235] on div at bounding box center [438, 226] width 505 height 368
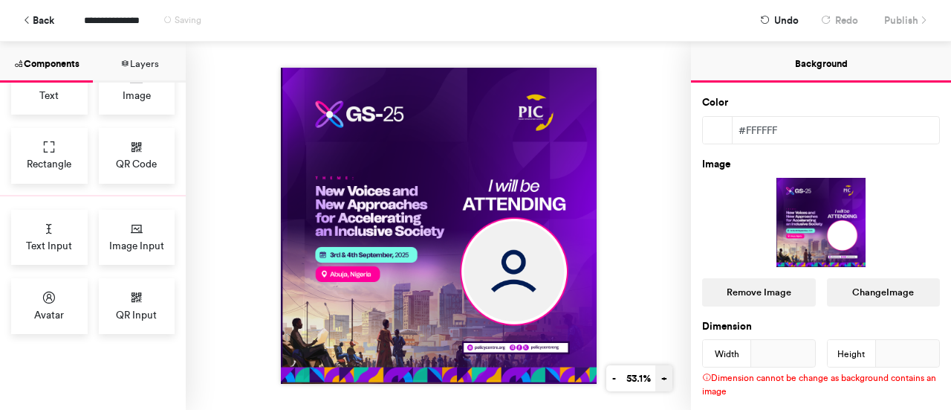
click at [662, 382] on button "+" at bounding box center [664, 378] width 17 height 26
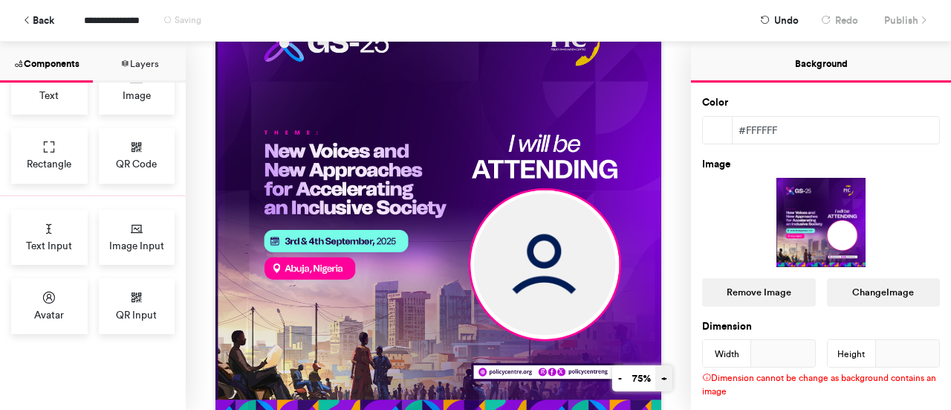
click at [662, 382] on button "+" at bounding box center [664, 378] width 17 height 26
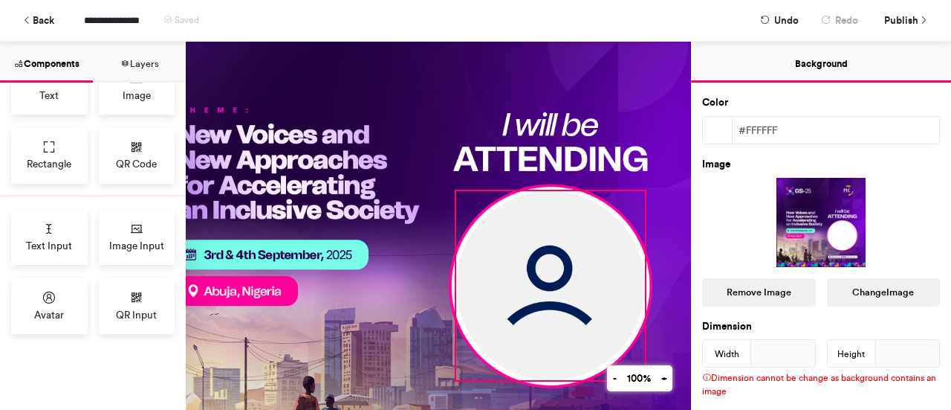
scroll to position [237, 74]
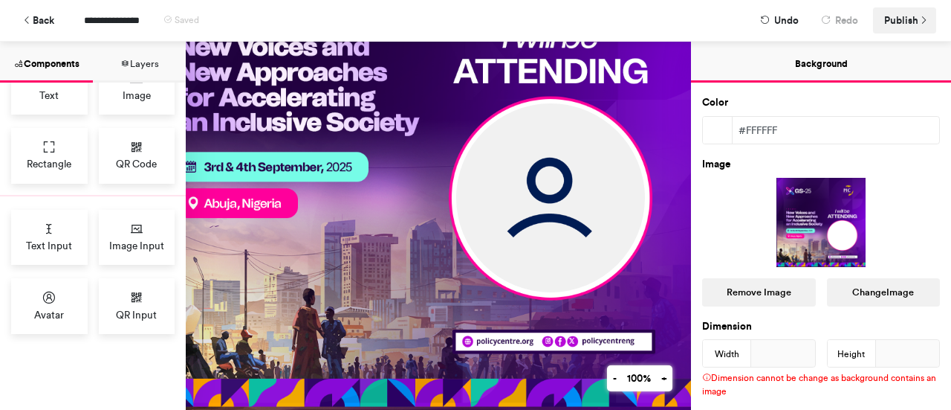
click at [896, 18] on span "Publish" at bounding box center [902, 20] width 34 height 26
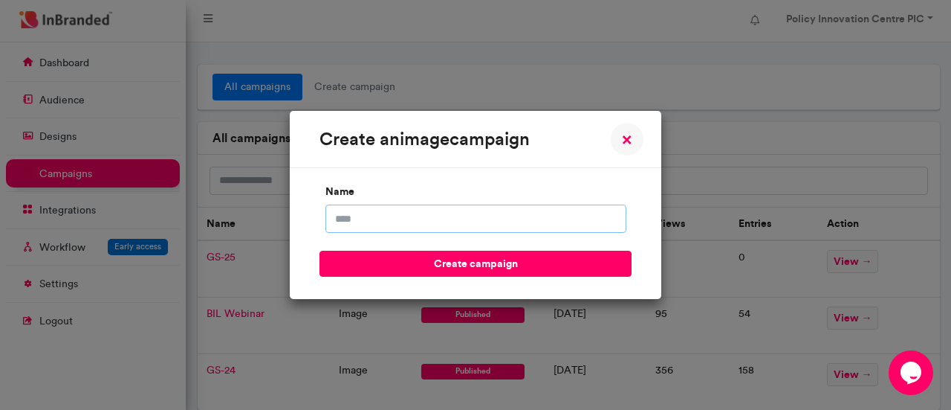
click at [393, 224] on input "name" at bounding box center [476, 218] width 301 height 28
type input "*****"
click at [384, 236] on form "name ***** create campaign" at bounding box center [476, 225] width 312 height 101
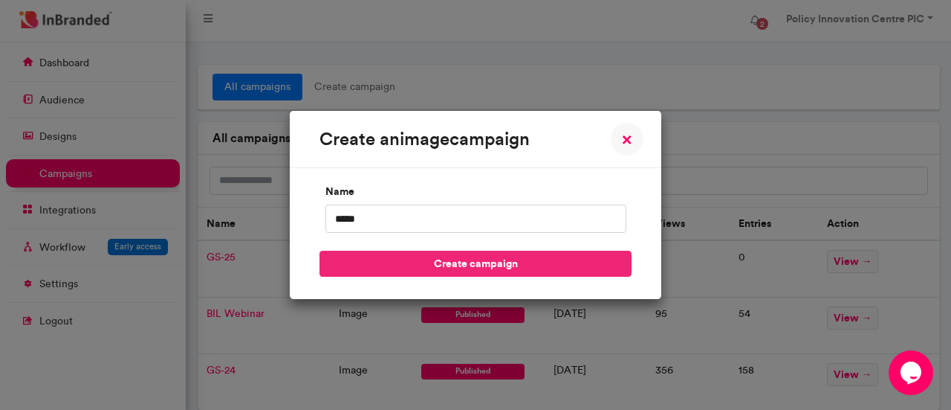
click at [435, 266] on button "create campaign" at bounding box center [476, 264] width 312 height 26
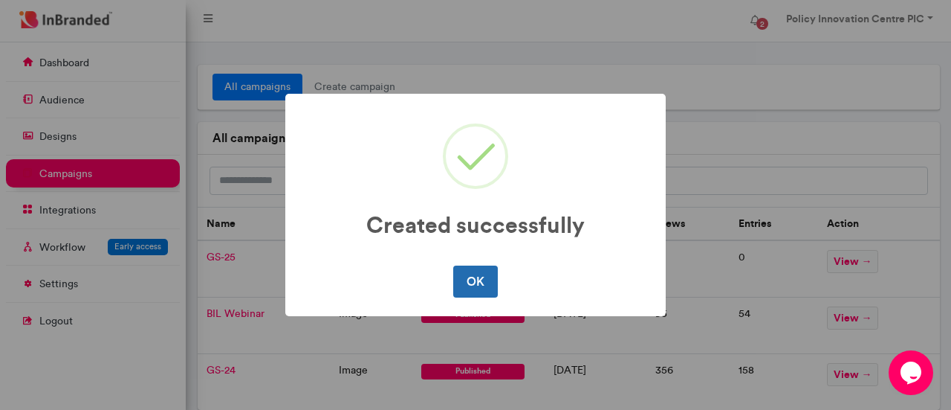
click at [476, 273] on button "OK" at bounding box center [475, 280] width 44 height 31
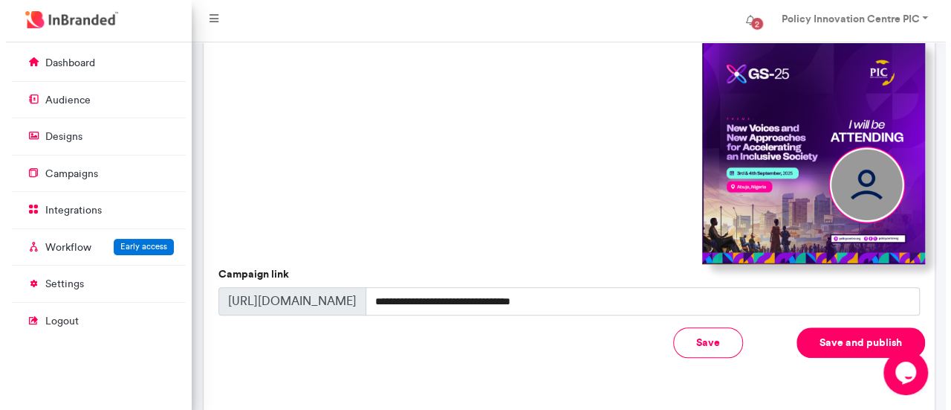
scroll to position [566, 0]
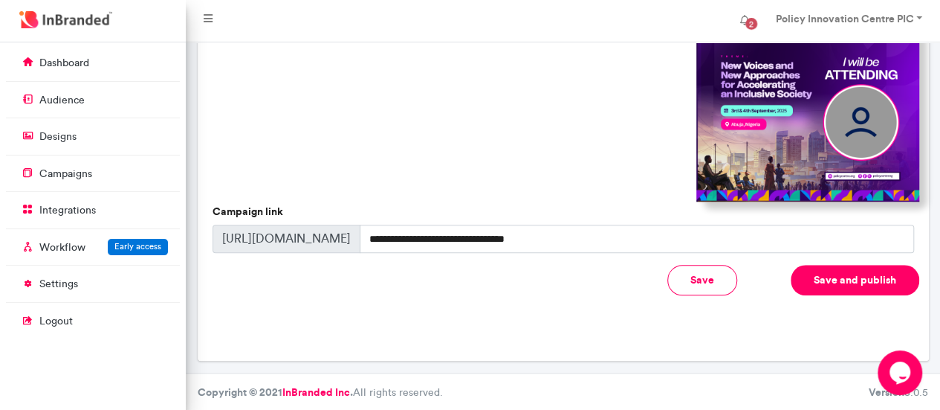
click at [871, 281] on button "Save and publish" at bounding box center [855, 280] width 129 height 30
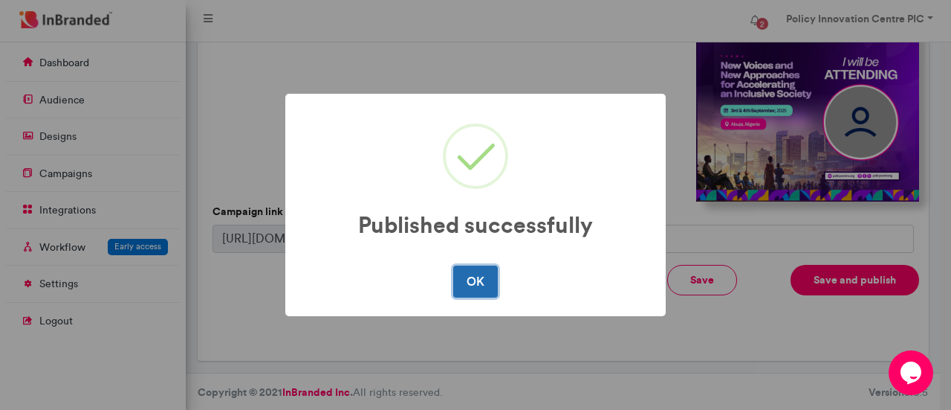
click at [481, 277] on button "OK" at bounding box center [475, 280] width 44 height 31
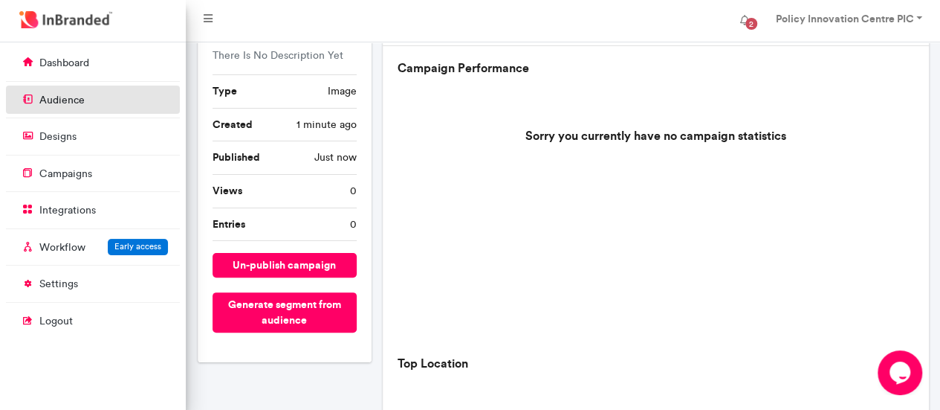
scroll to position [74, 0]
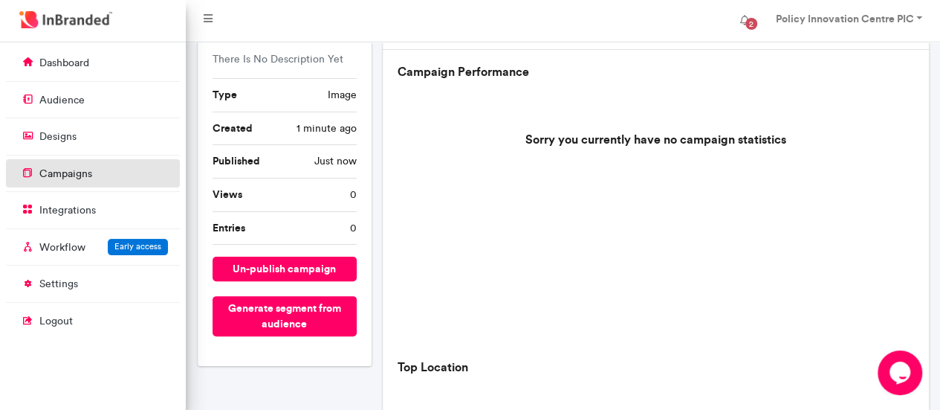
click at [69, 181] on link "campaigns" at bounding box center [93, 173] width 174 height 28
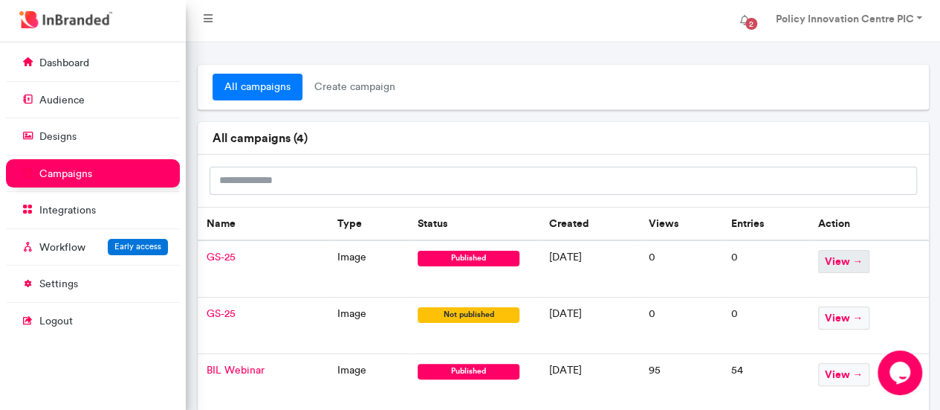
click at [854, 264] on span "view →" at bounding box center [843, 261] width 51 height 23
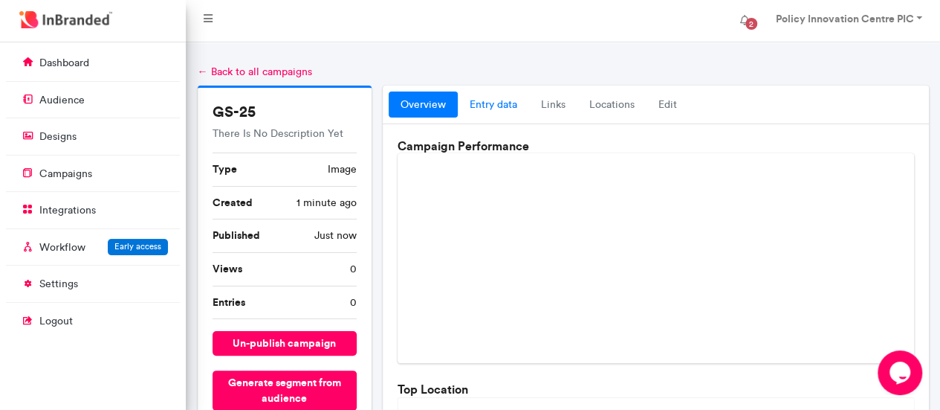
click at [501, 100] on link "entry data" at bounding box center [493, 104] width 71 height 27
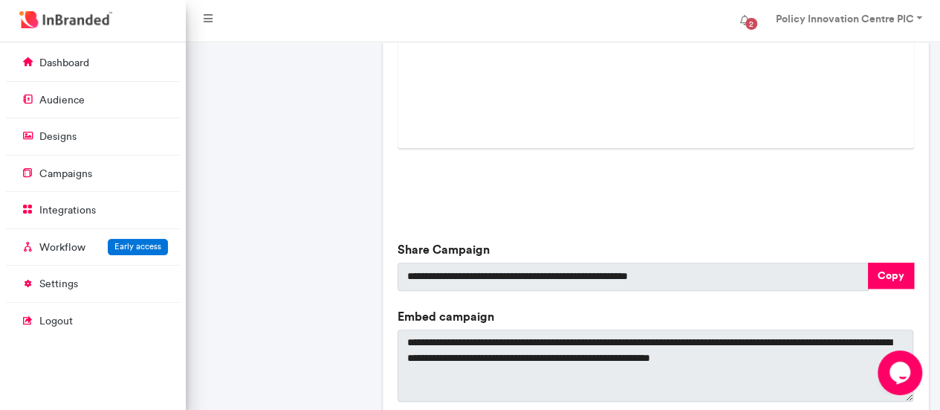
scroll to position [520, 0]
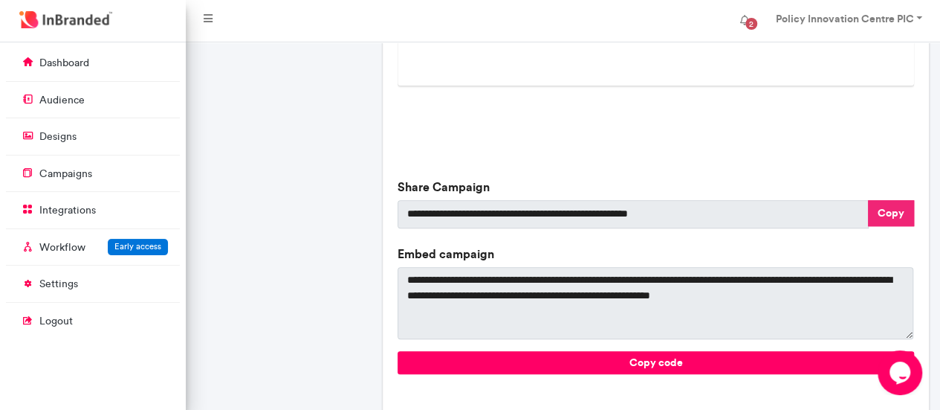
click at [902, 213] on button "Copy" at bounding box center [891, 213] width 46 height 26
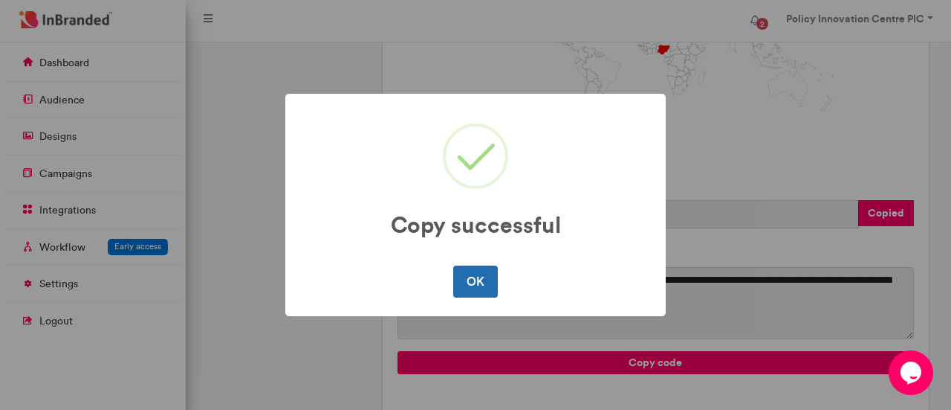
click at [483, 289] on button "OK" at bounding box center [475, 280] width 44 height 31
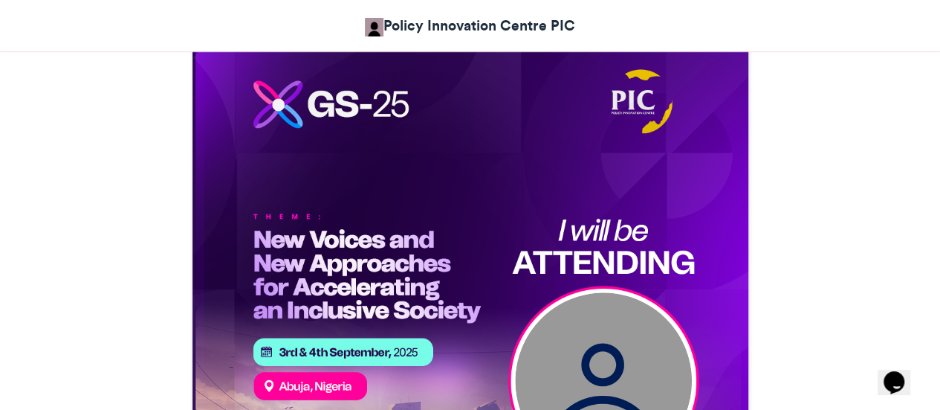
scroll to position [595, 0]
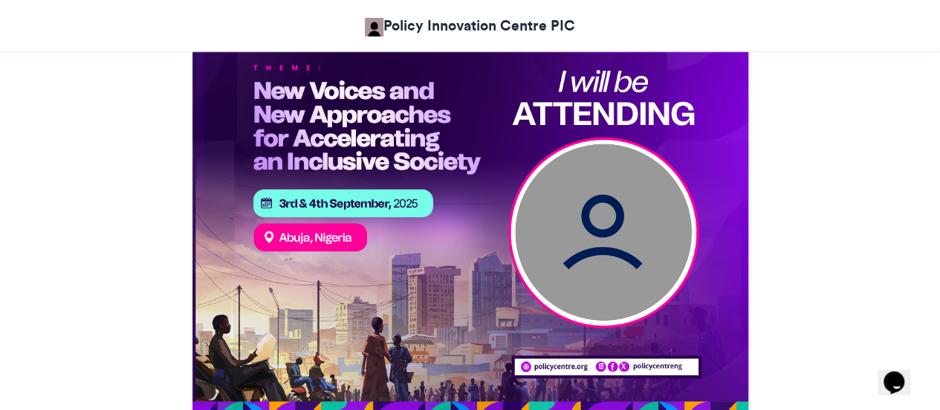
click at [607, 237] on img at bounding box center [603, 231] width 177 height 177
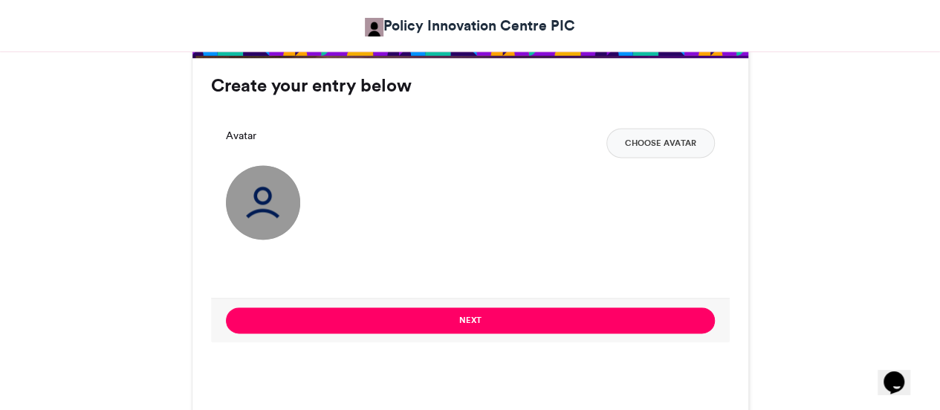
scroll to position [892, 0]
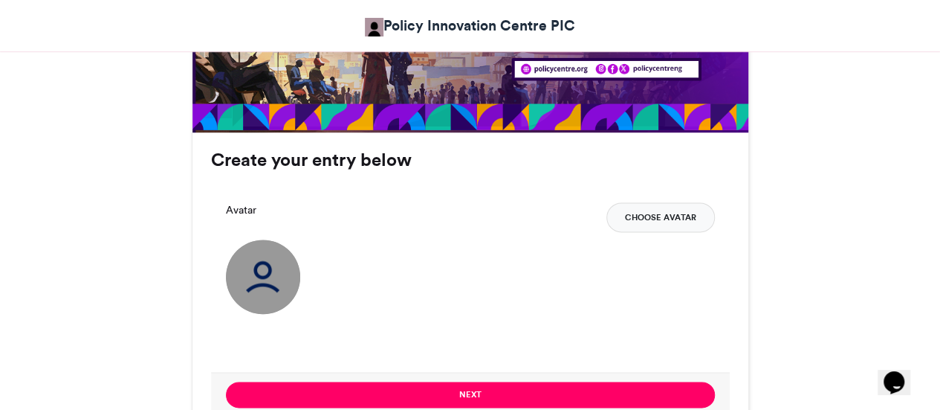
click at [656, 216] on button "Choose Avatar" at bounding box center [661, 217] width 109 height 30
click at [659, 217] on button "Choose Avatar" at bounding box center [661, 217] width 109 height 30
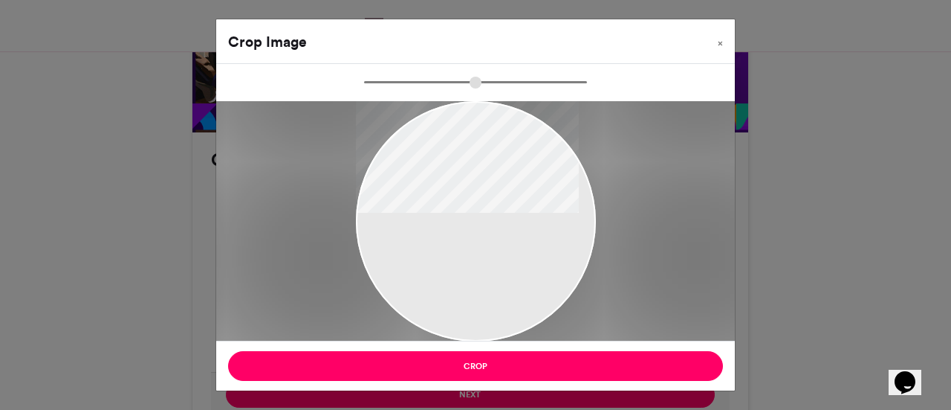
type input "******"
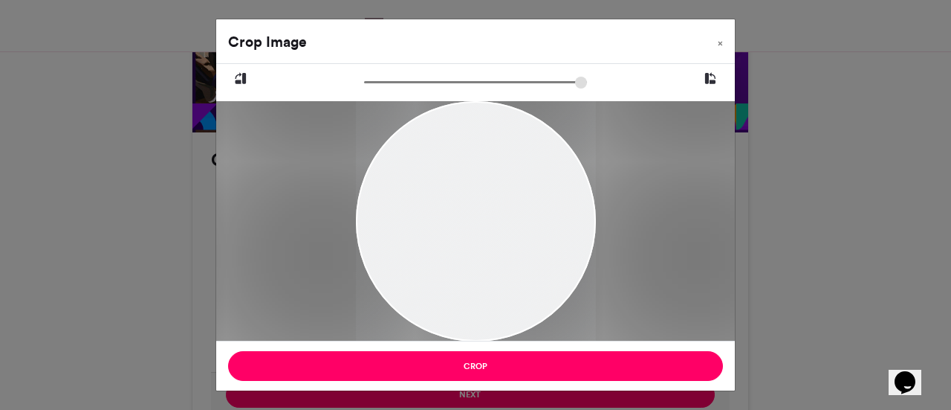
drag, startPoint x: 520, startPoint y: 190, endPoint x: 514, endPoint y: 217, distance: 28.3
click at [514, 218] on div at bounding box center [476, 250] width 240 height 360
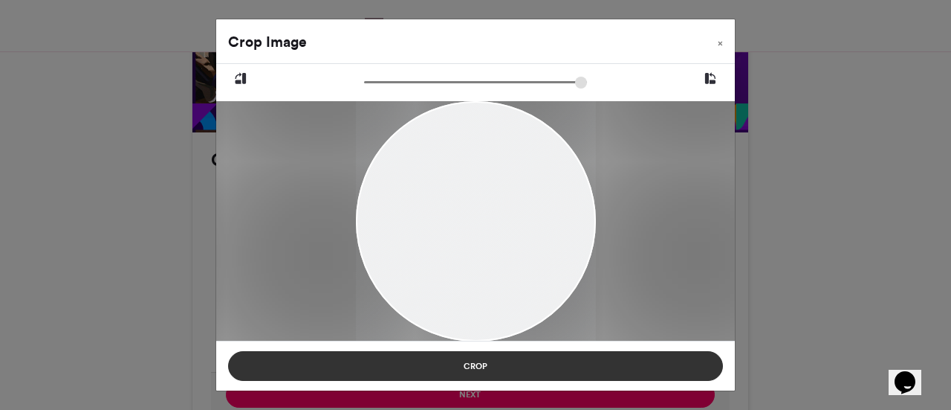
click at [497, 366] on button "Crop" at bounding box center [475, 366] width 495 height 30
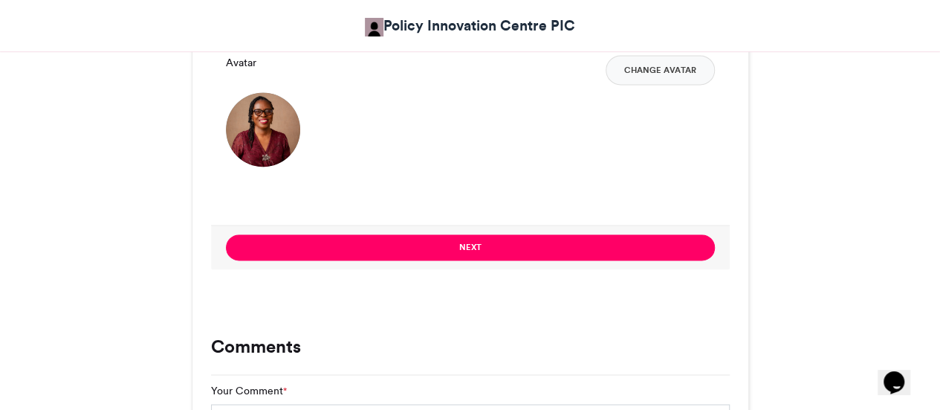
scroll to position [1041, 0]
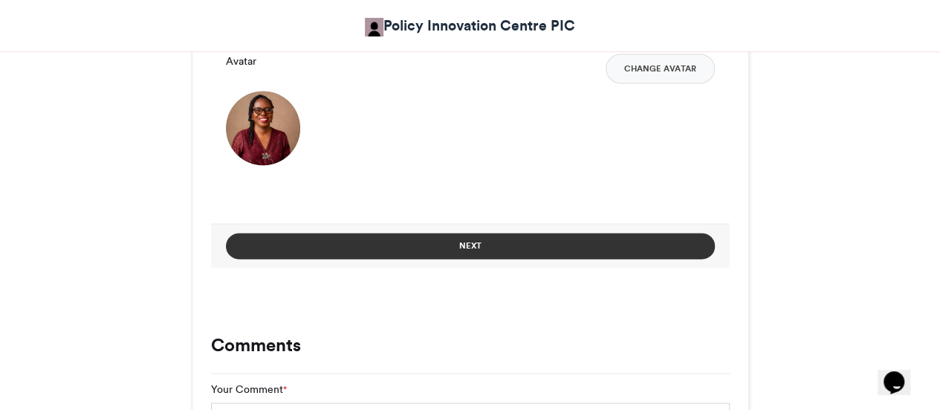
click at [483, 243] on button "Next" at bounding box center [470, 246] width 489 height 26
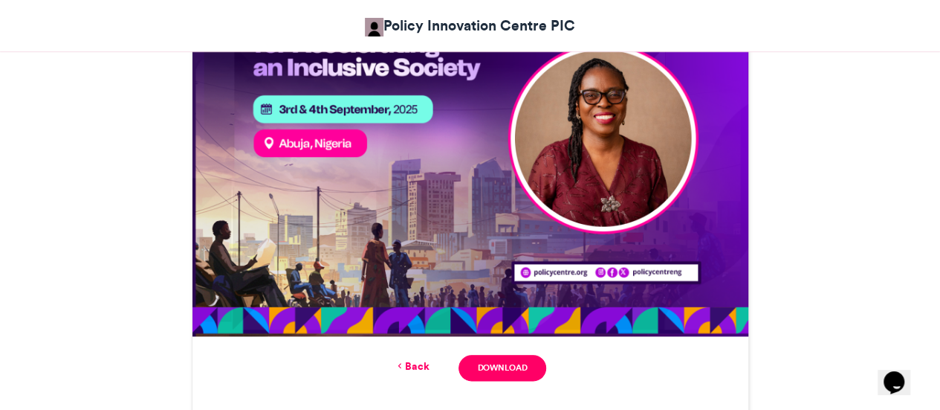
scroll to position [812, 0]
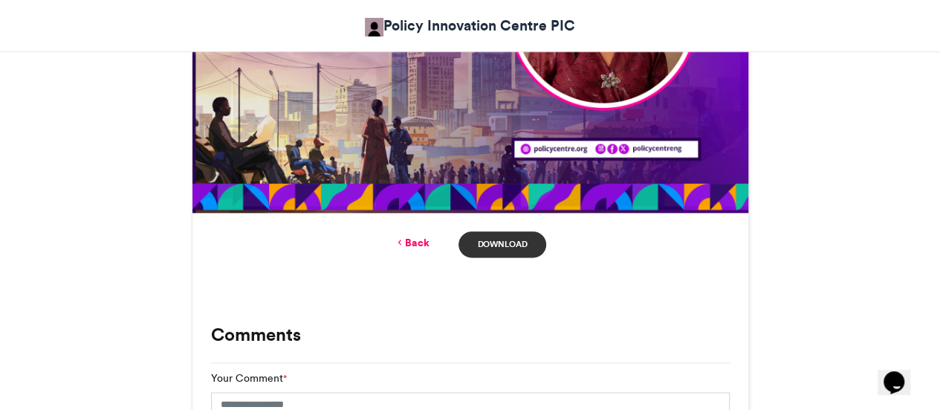
click at [509, 243] on link "Download" at bounding box center [502, 244] width 87 height 26
drag, startPoint x: 0, startPoint y: 216, endPoint x: 12, endPoint y: 211, distance: 13.0
